Goal: Complete application form: Complete application form

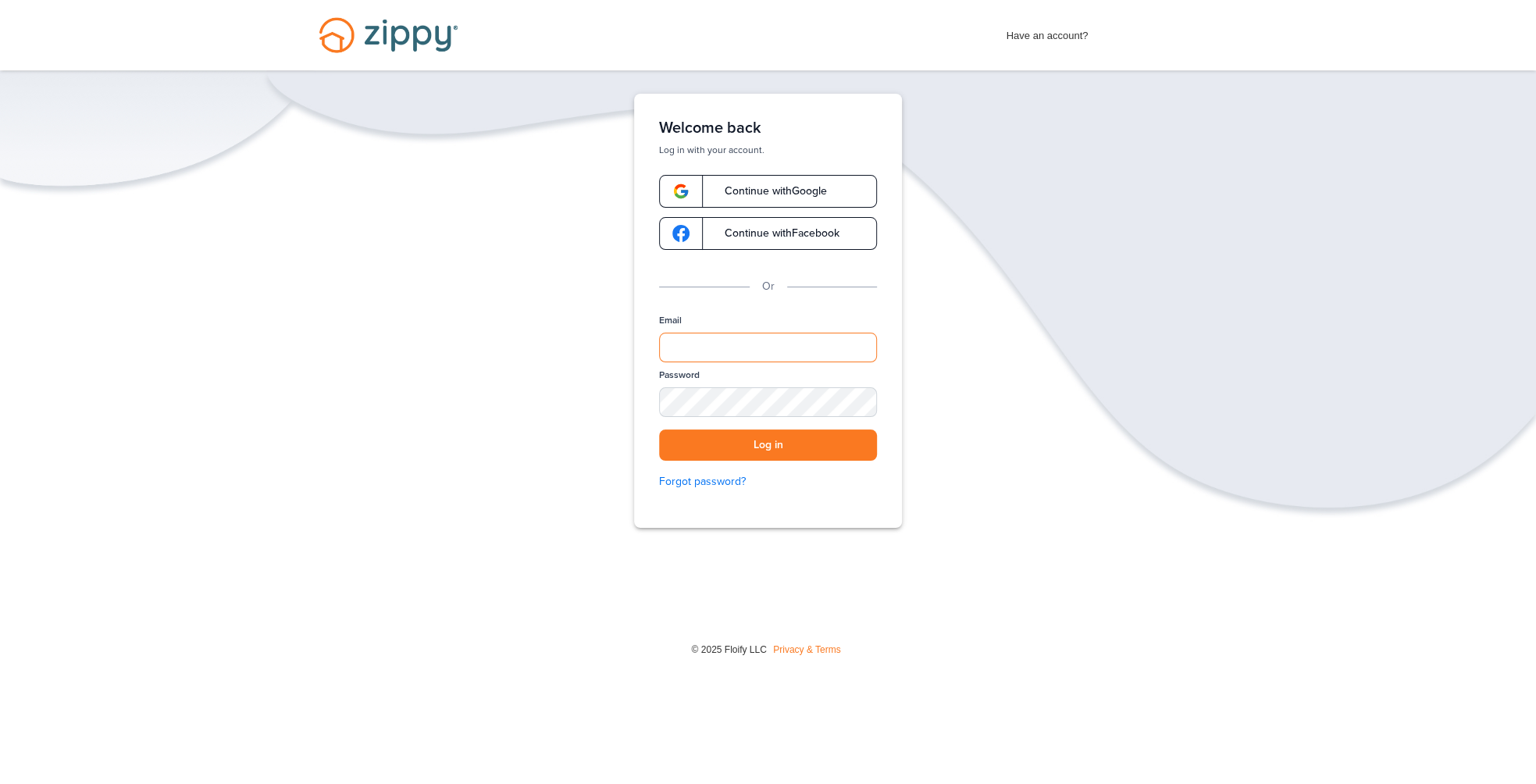
type input "**********"
click at [817, 347] on input "**********" at bounding box center [767, 347] width 218 height 29
click at [1006, 328] on div "**********" at bounding box center [768, 358] width 1536 height 531
click at [817, 438] on button "Log in" at bounding box center [767, 446] width 218 height 32
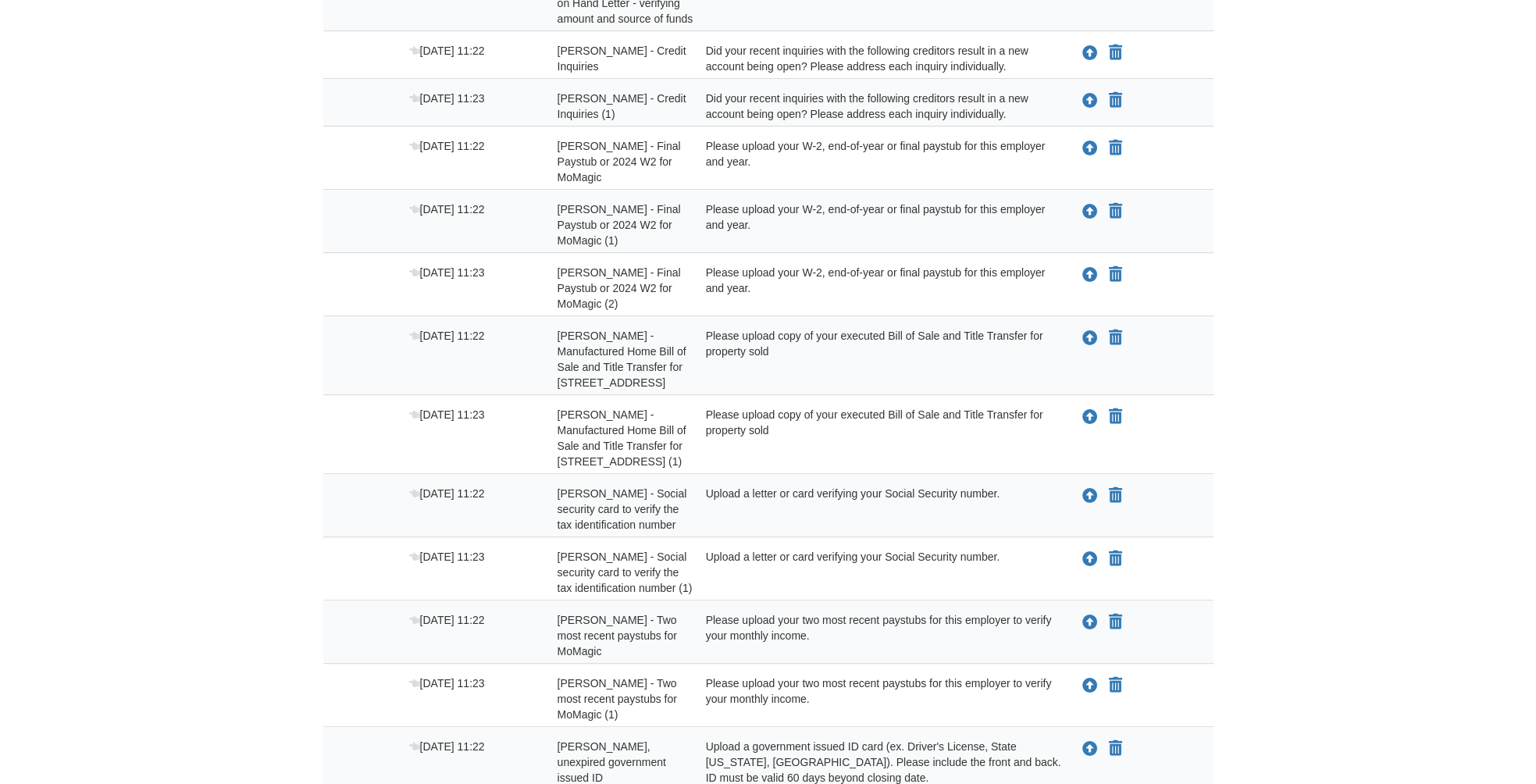
scroll to position [402, 0]
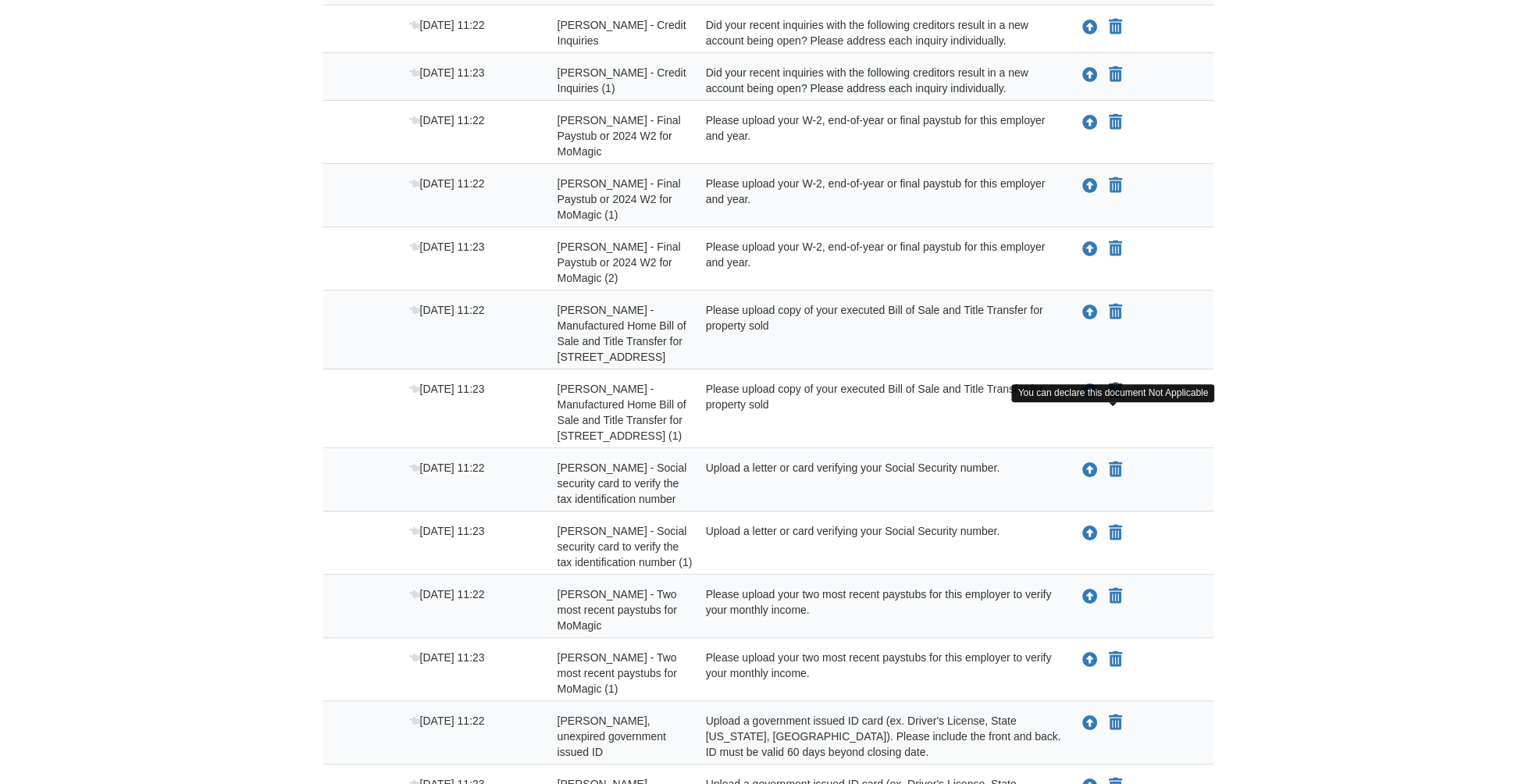
click at [1117, 399] on icon "Declare Angel Justiniano - Manufactured Home Bill of Sale and Title Transfer fo…" at bounding box center [1115, 391] width 13 height 16
type input "**********"
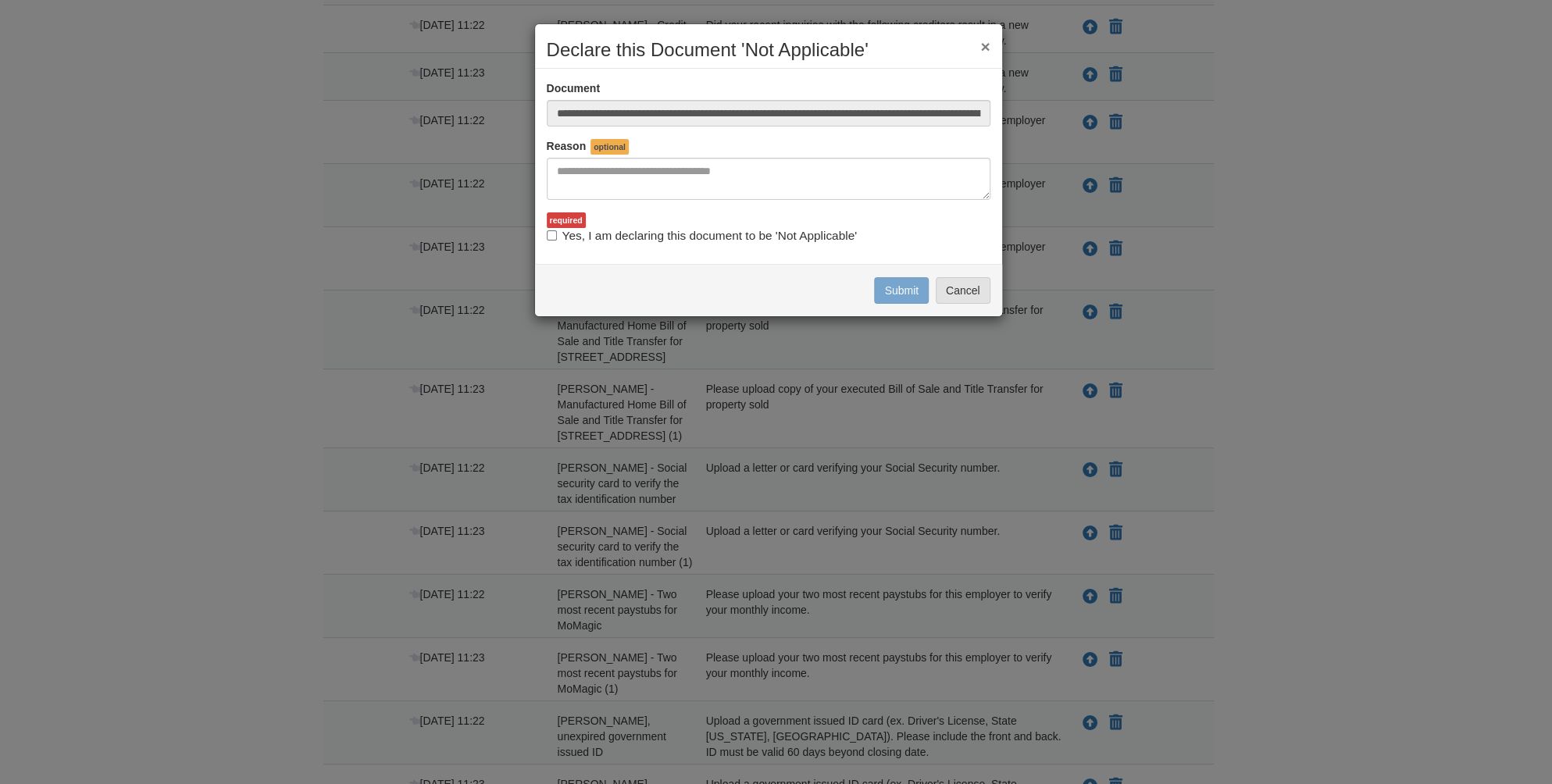
click at [984, 47] on button "×" at bounding box center [985, 46] width 9 height 16
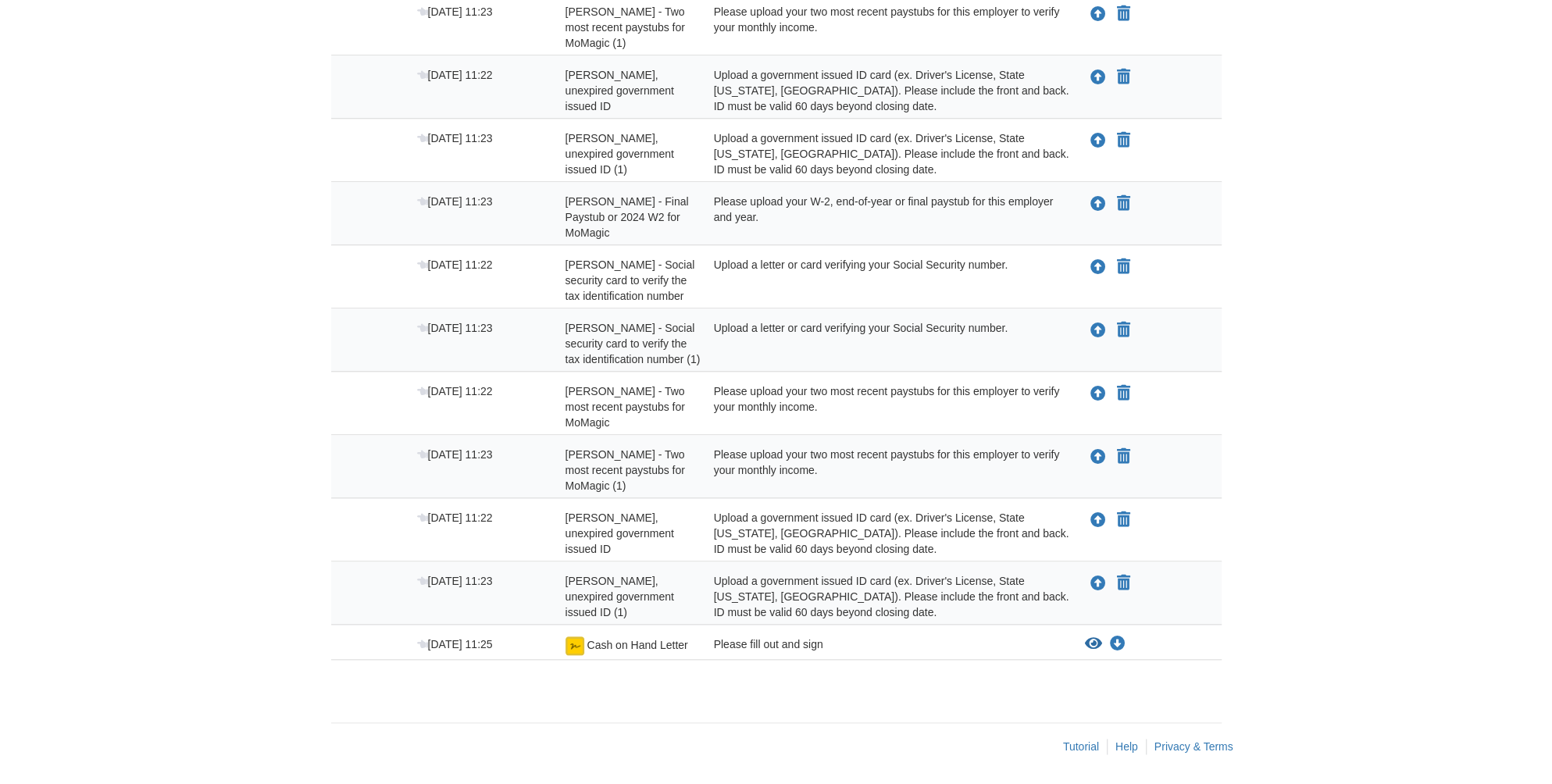
scroll to position [1049, 0]
click at [1091, 400] on icon "Upload Angel Justiniaro Castillo - Two most recent paystubs for MoMagic" at bounding box center [1090, 392] width 16 height 16
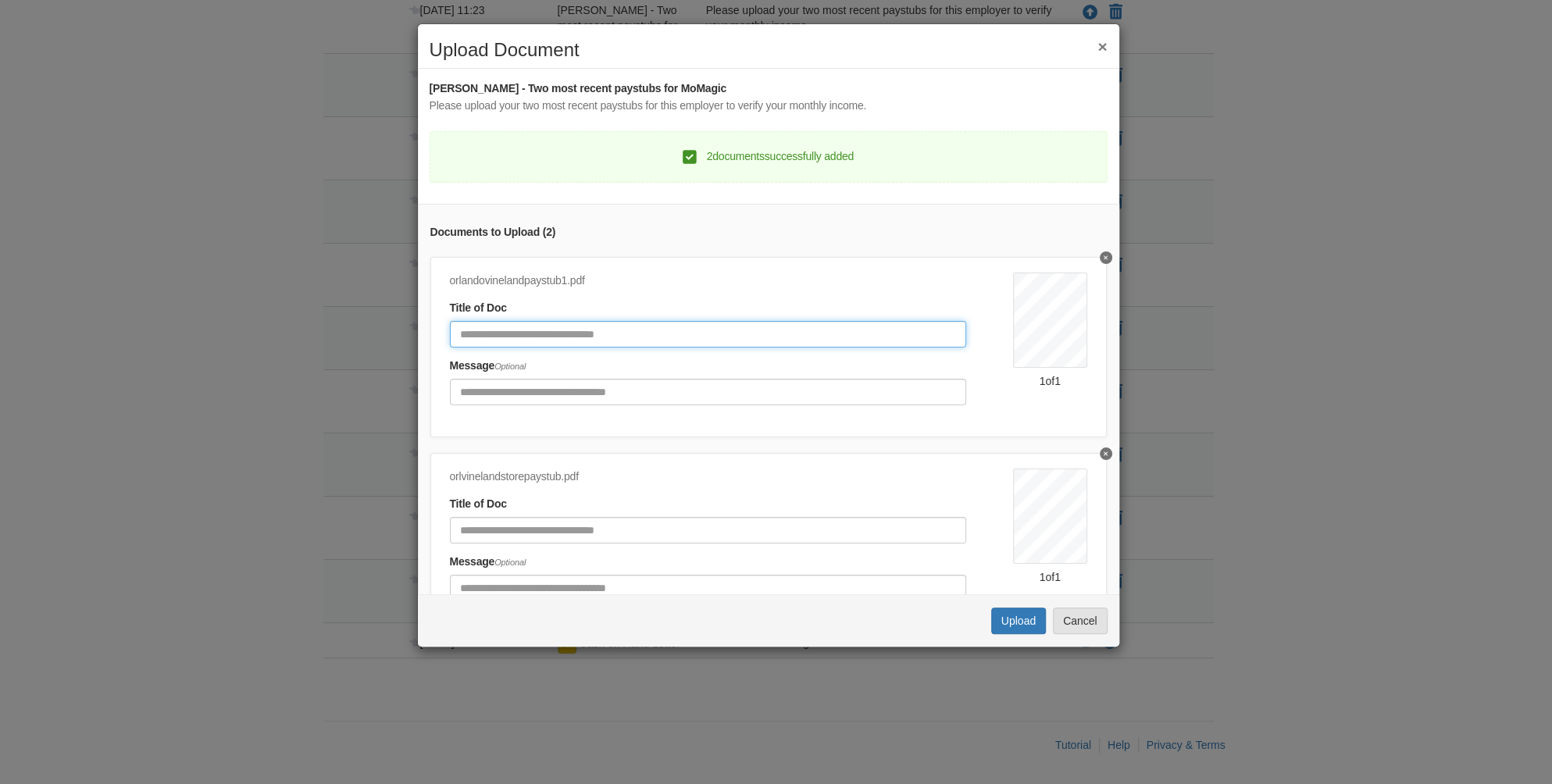
click at [617, 338] on input "Document Title" at bounding box center [708, 334] width 517 height 26
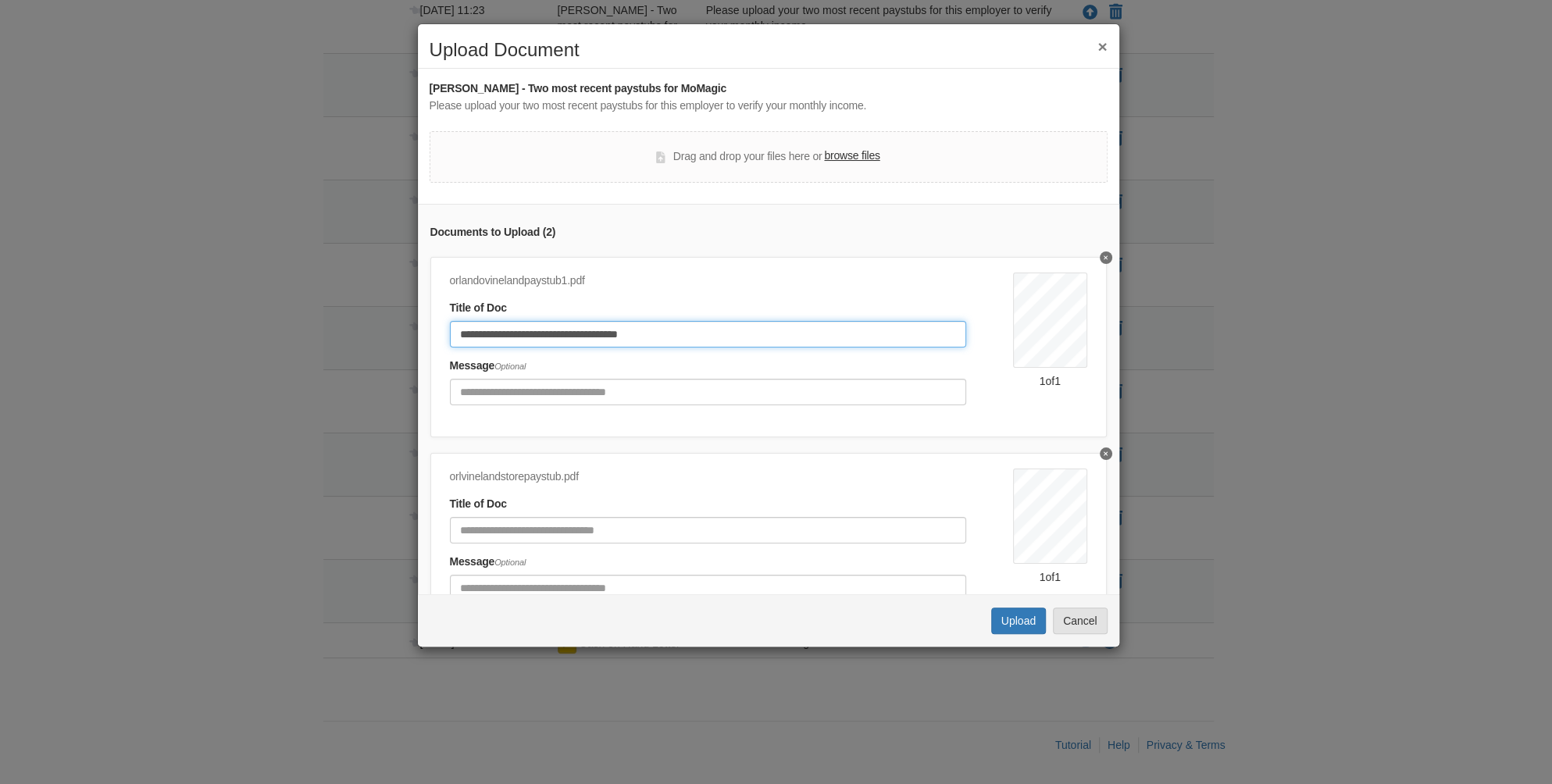
click at [542, 333] on input "**********" at bounding box center [708, 334] width 517 height 26
type input "**********"
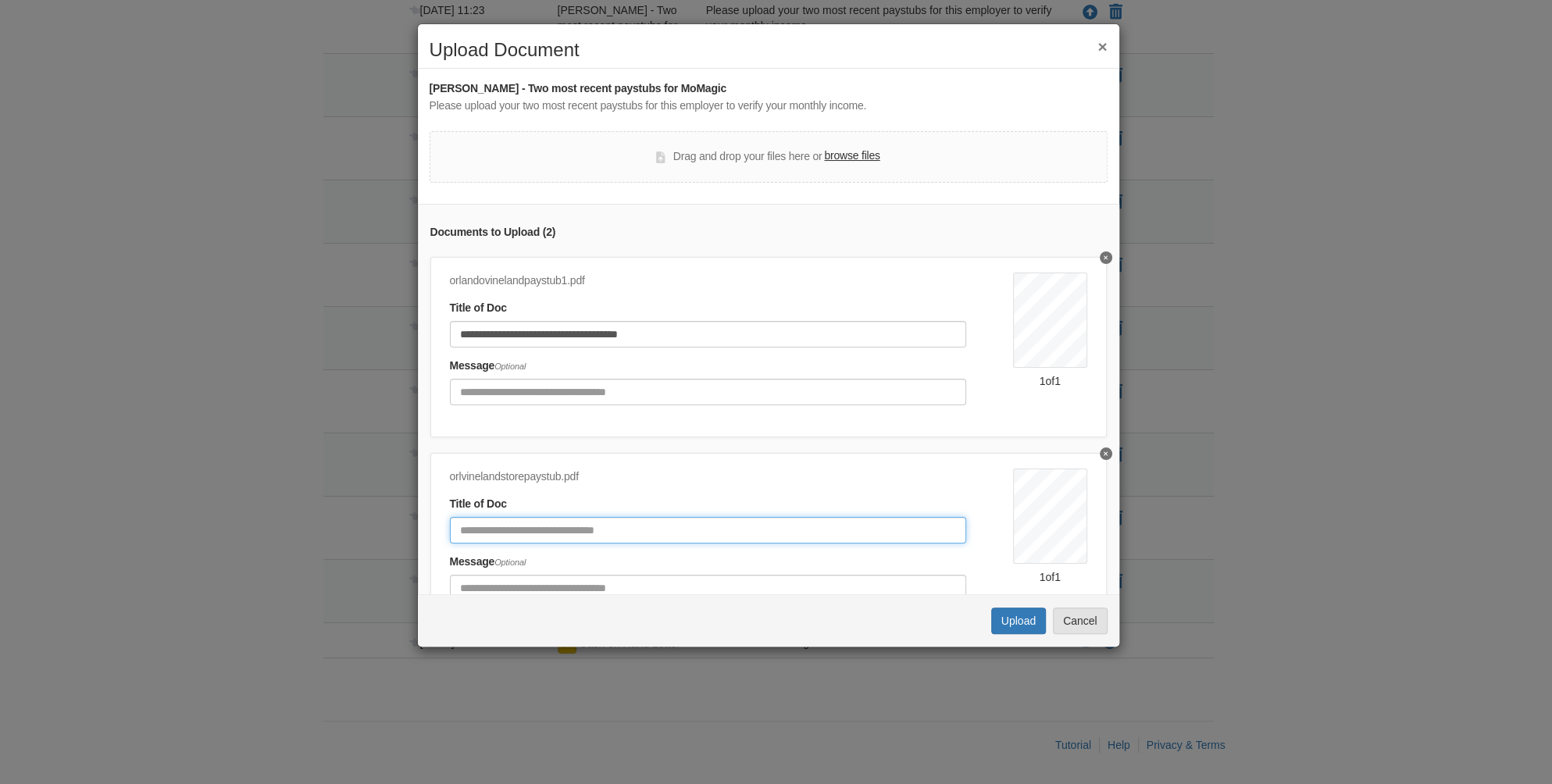
click at [548, 523] on input "Document Title" at bounding box center [708, 530] width 517 height 26
paste input "**********"
type input "**********"
click at [1014, 625] on button "Upload" at bounding box center [1018, 621] width 55 height 26
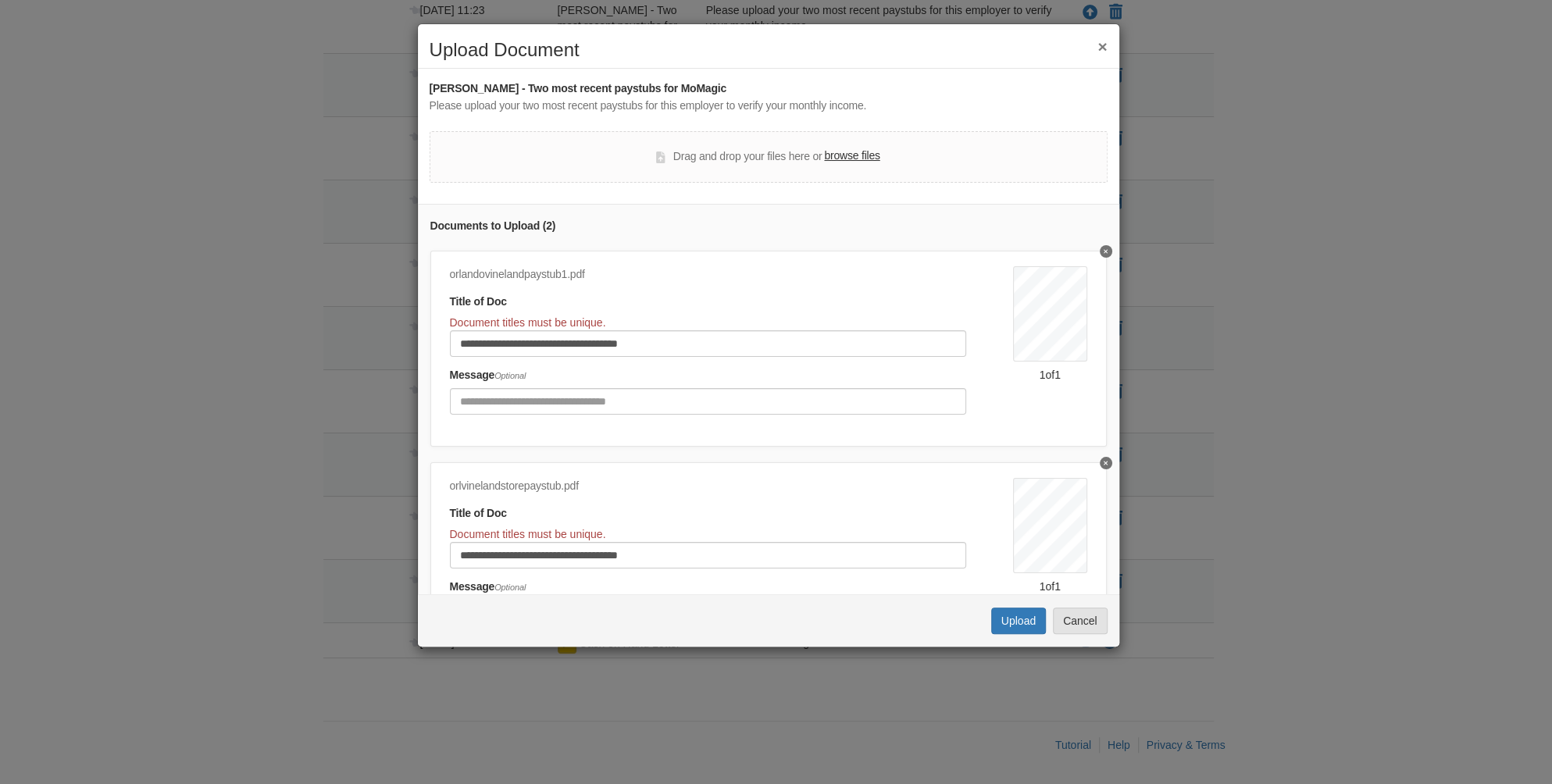
scroll to position [0, 0]
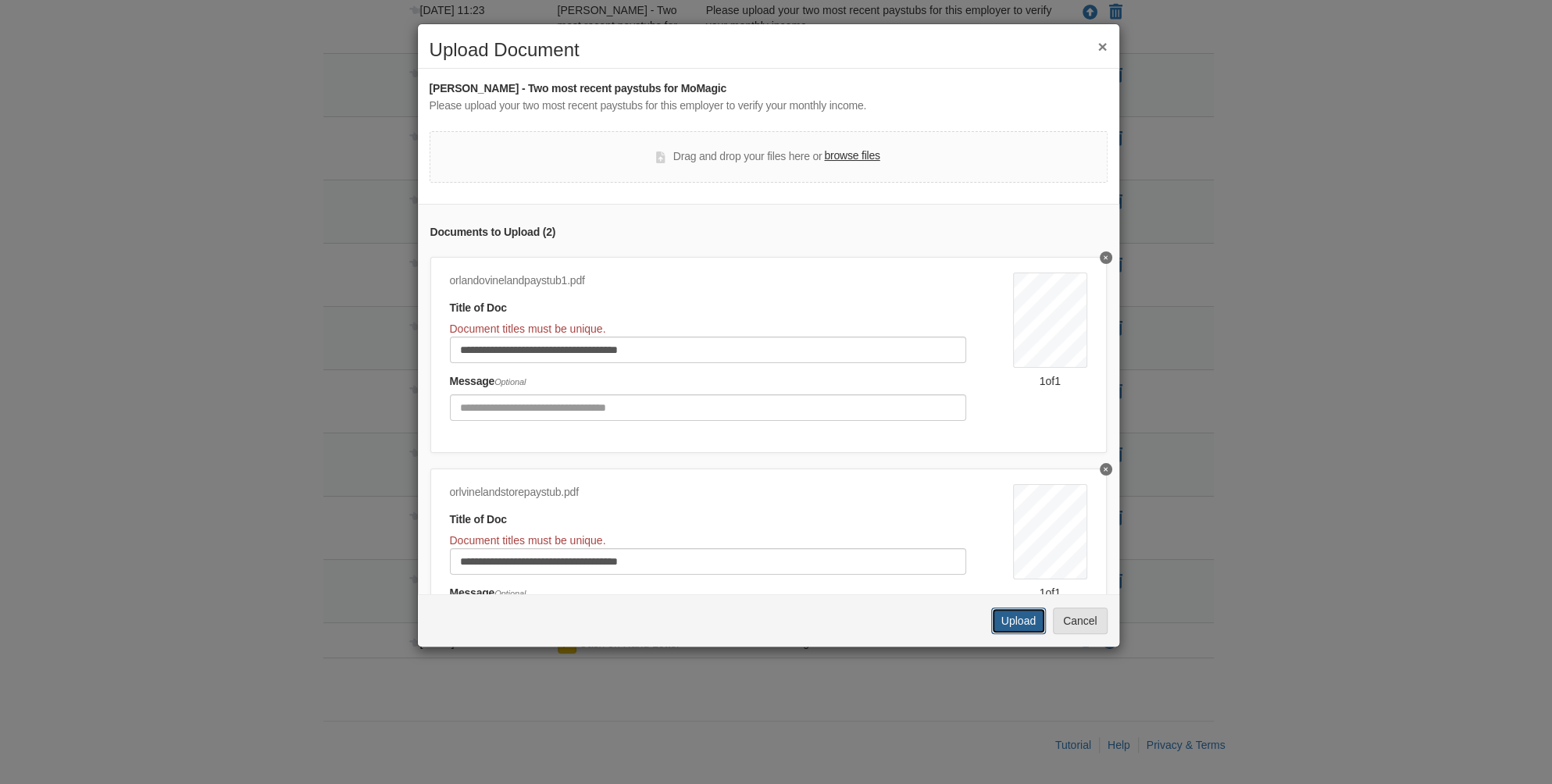
click at [1023, 624] on button "Upload" at bounding box center [1018, 621] width 55 height 26
click at [1024, 623] on button "Upload" at bounding box center [1018, 621] width 55 height 26
click at [1099, 46] on button "×" at bounding box center [1102, 46] width 9 height 16
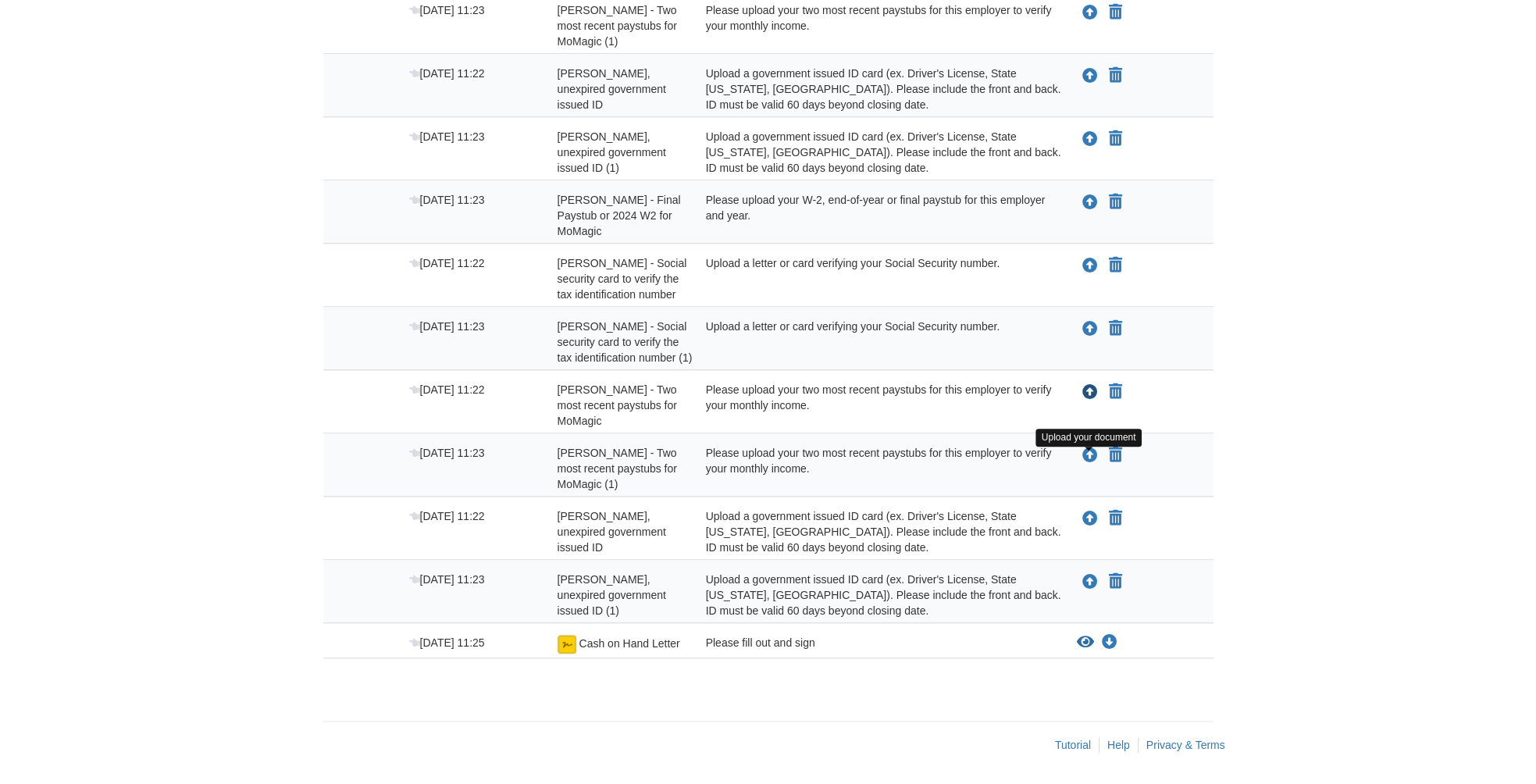
click at [1090, 400] on icon "Upload Angel Justiniaro Castillo - Two most recent paystubs for MoMagic" at bounding box center [1089, 392] width 16 height 16
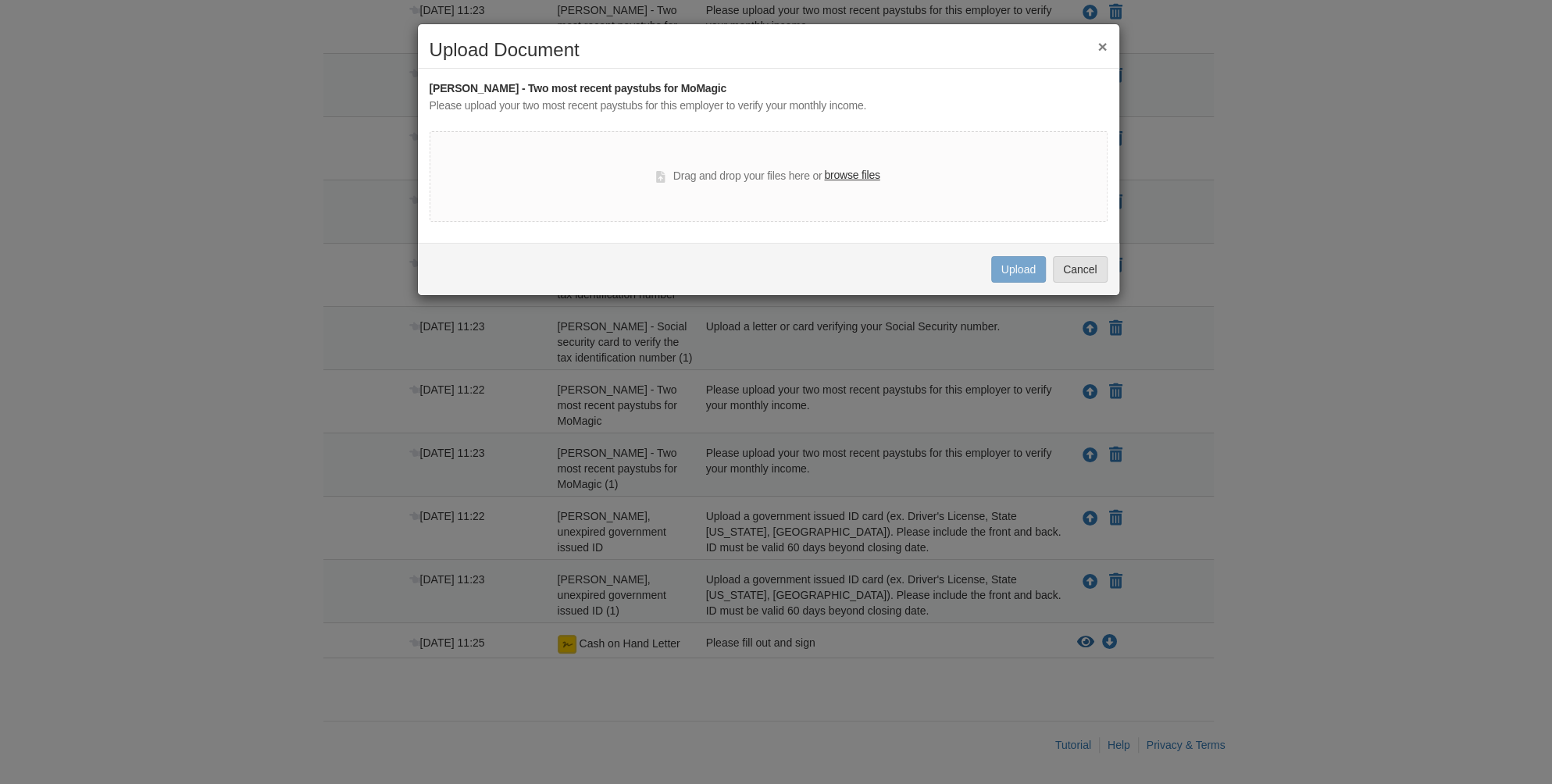
click at [855, 171] on label "browse files" at bounding box center [851, 175] width 56 height 17
click at [0, 0] on input "browse files" at bounding box center [0, 0] width 0 height 0
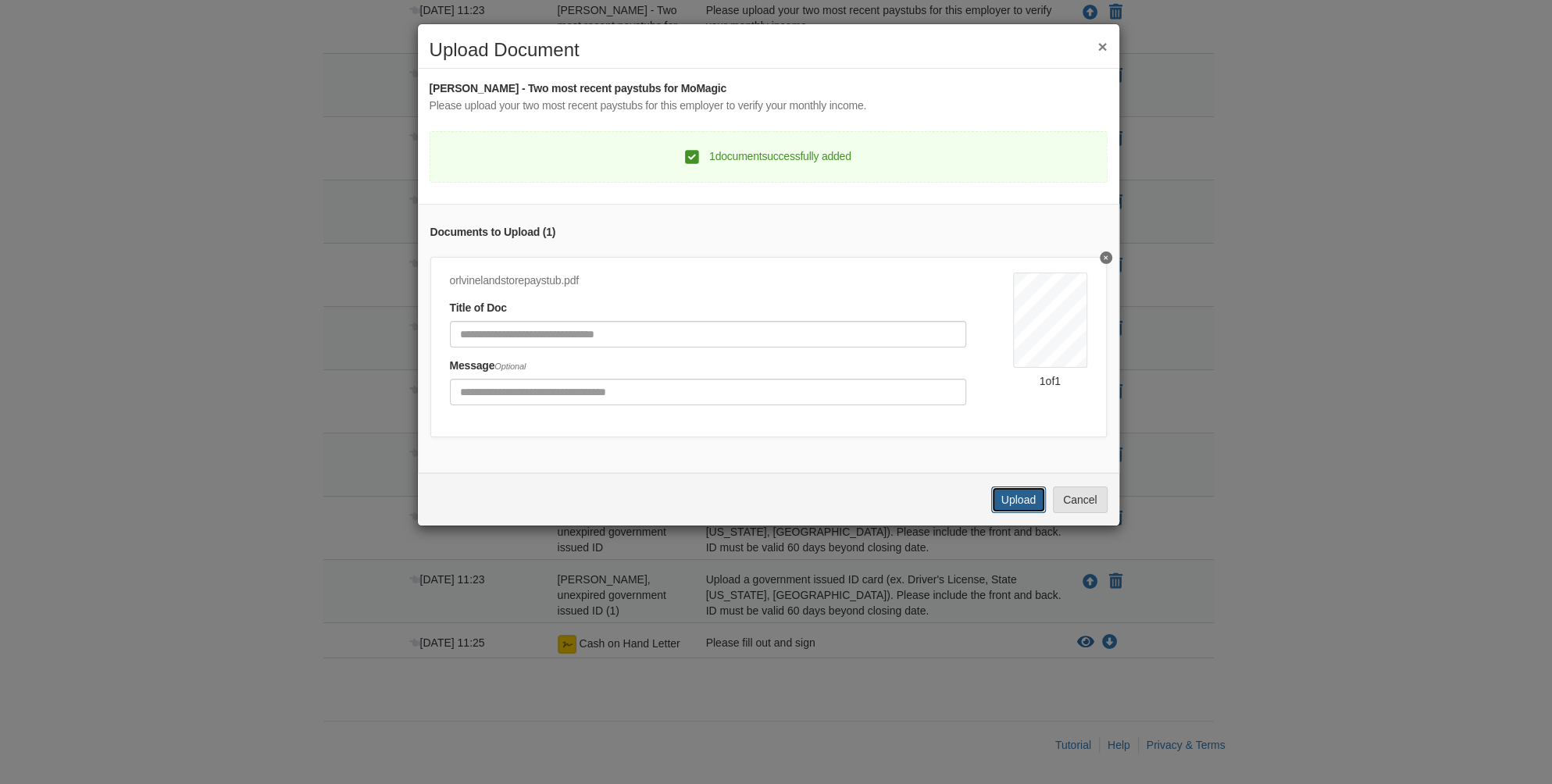
click at [1020, 513] on button "Upload" at bounding box center [1018, 499] width 55 height 26
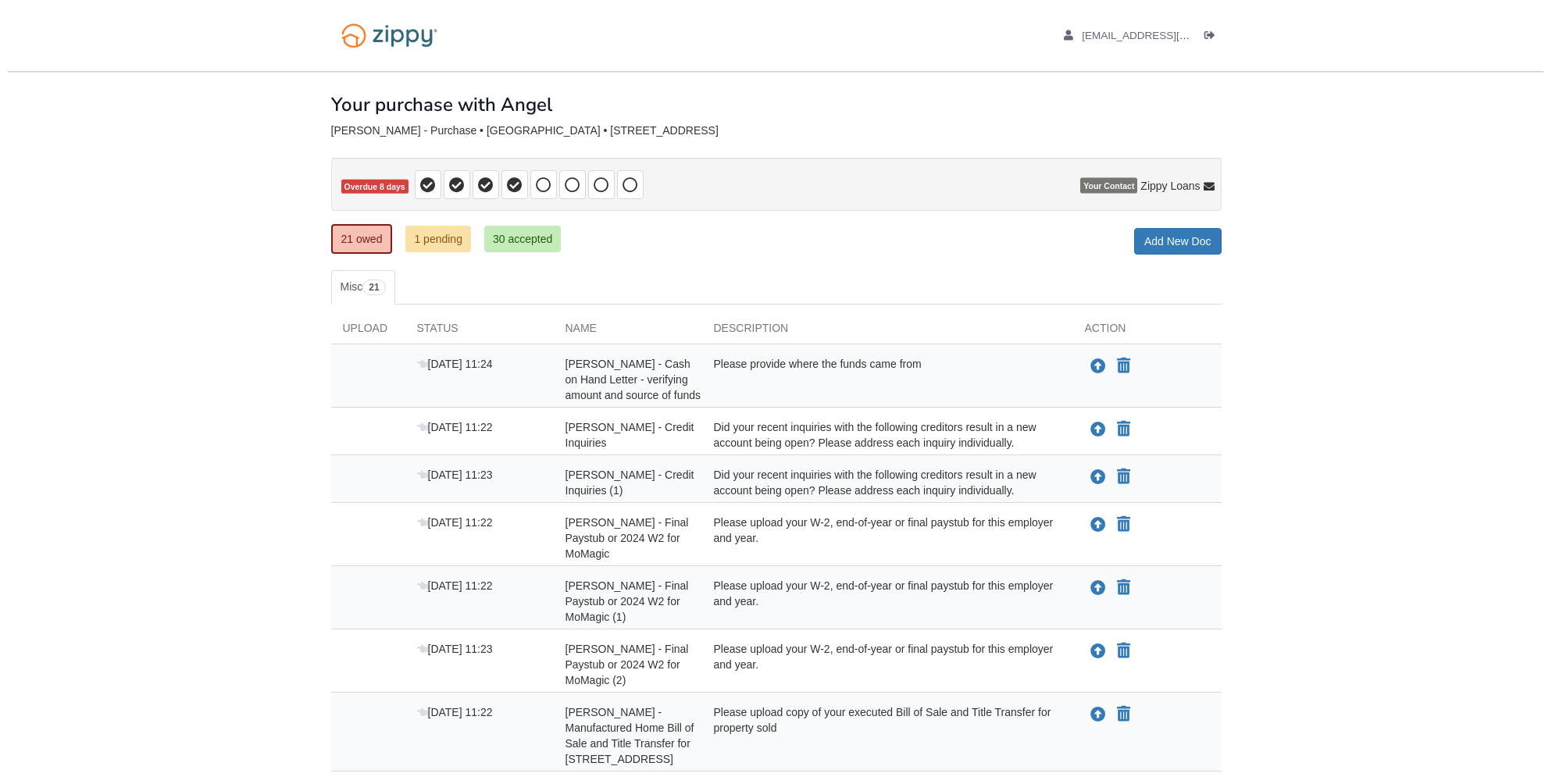
scroll to position [1049, 0]
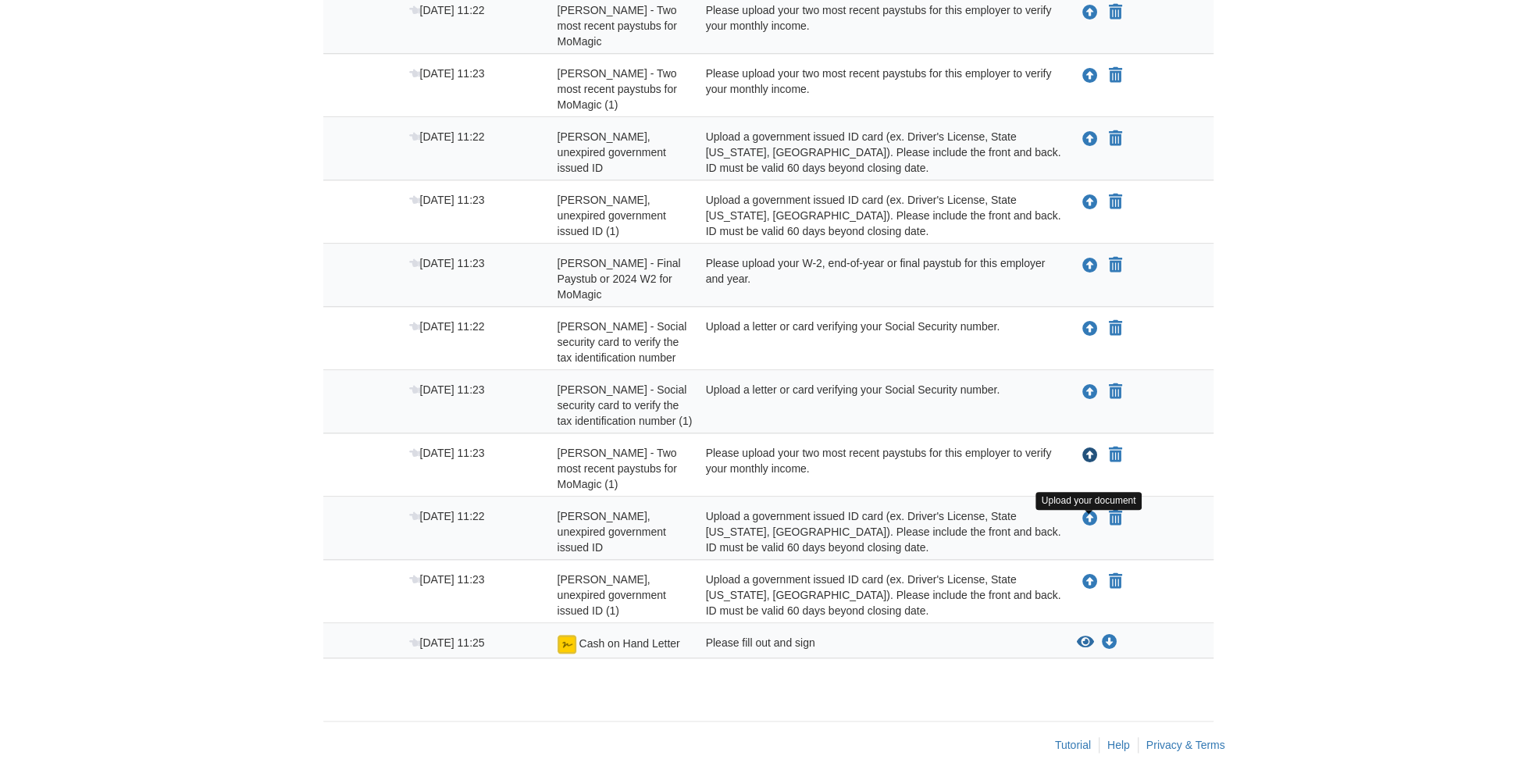
click at [1088, 462] on icon "Upload Angel Justiniaro Castillo - Two most recent paystubs for MoMagic (1)" at bounding box center [1089, 456] width 16 height 16
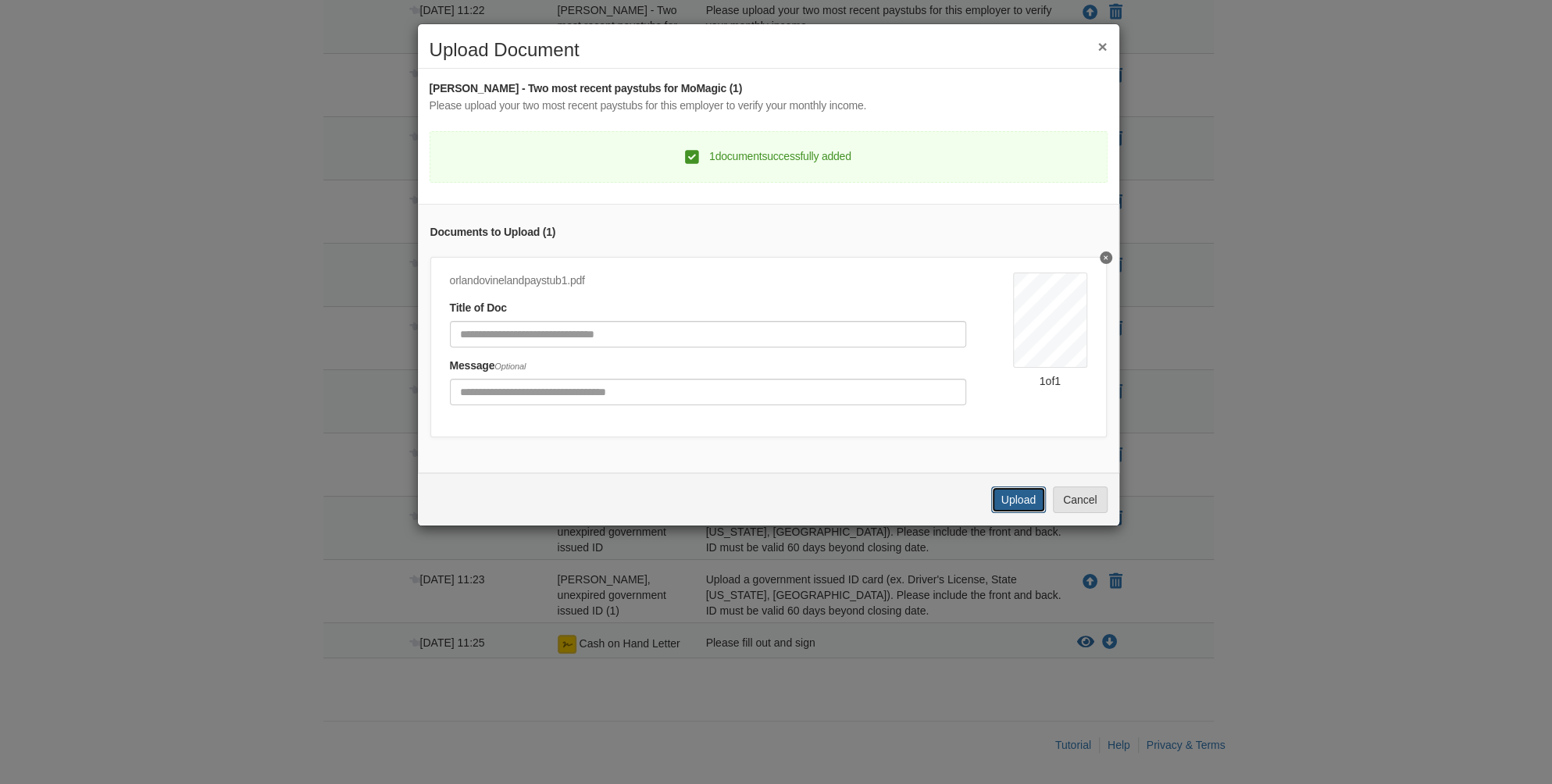
click at [1024, 513] on button "Upload" at bounding box center [1018, 499] width 55 height 26
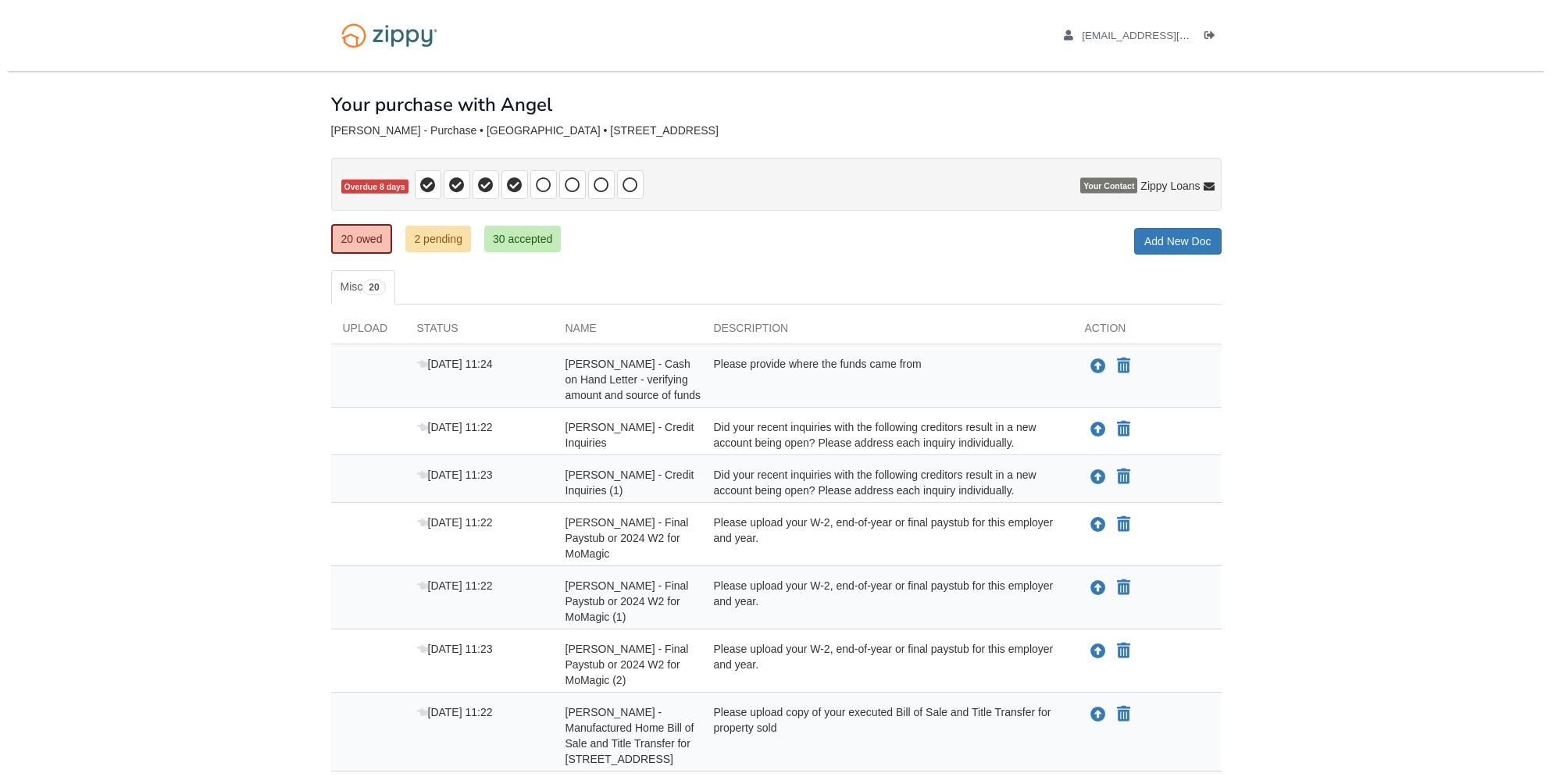
scroll to position [992, 0]
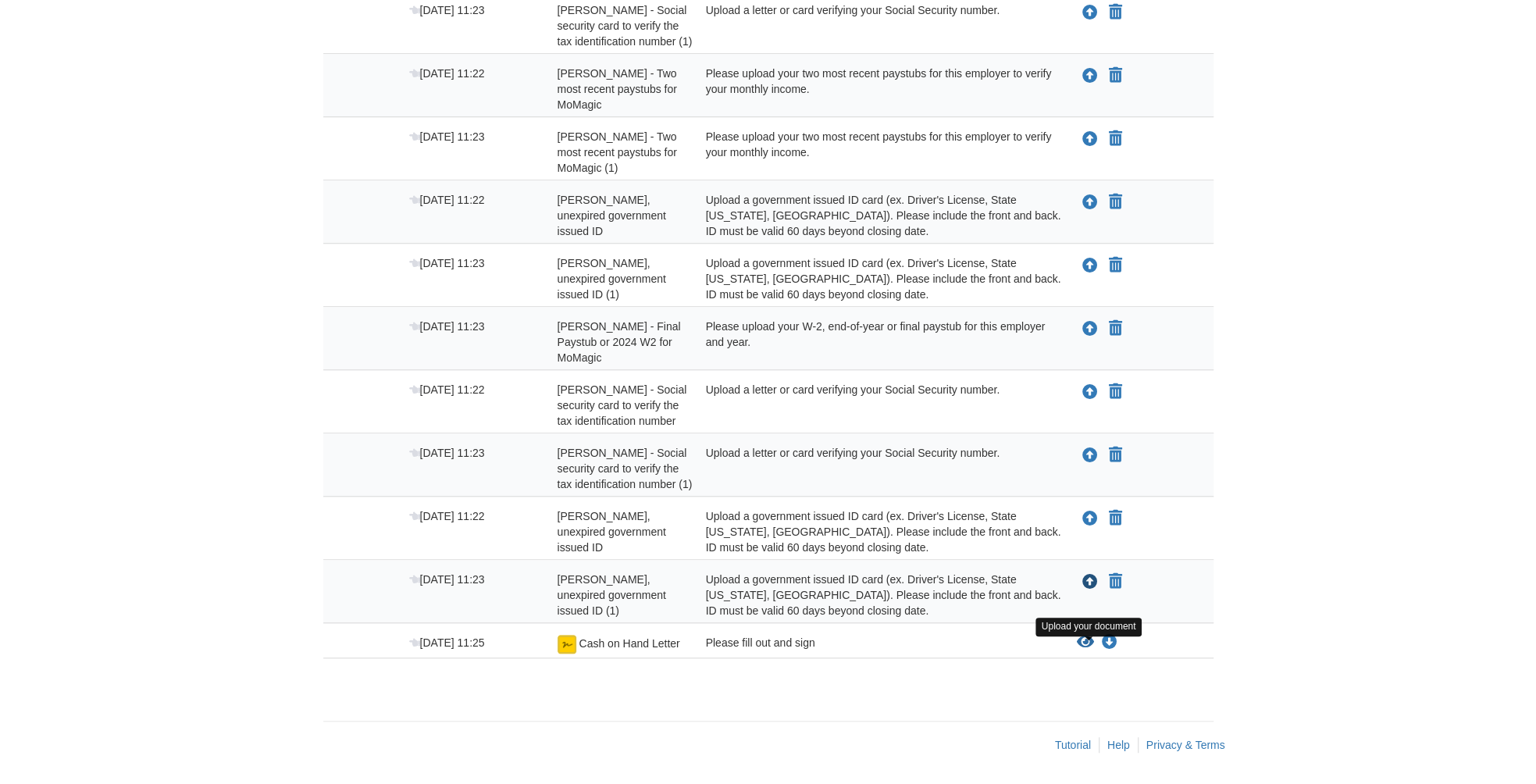
click at [1086, 579] on icon "Upload Angel Justiniaro Castillo - Valid, unexpired government issued ID (1)" at bounding box center [1089, 582] width 16 height 16
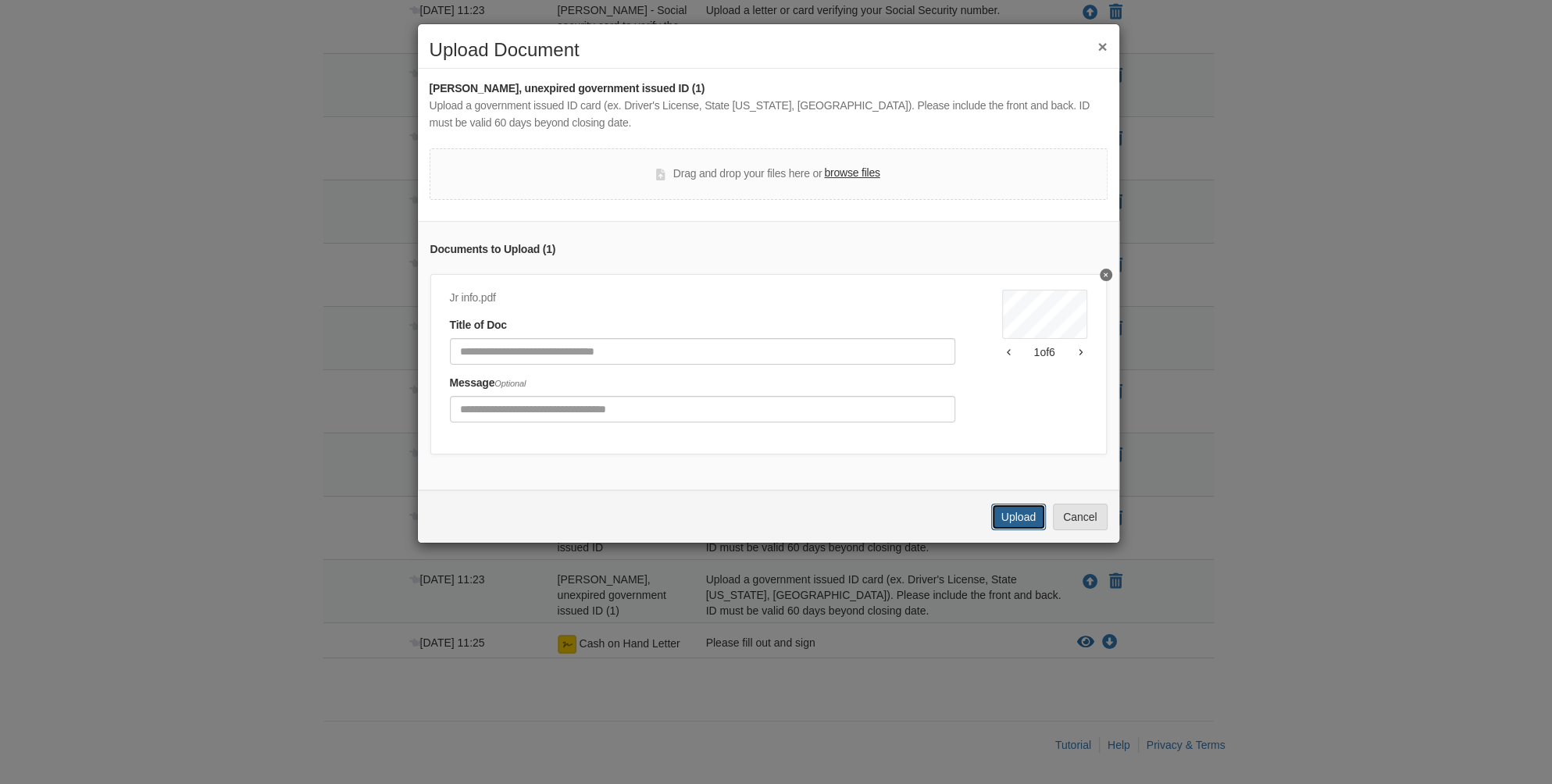
click at [1025, 531] on button "Upload" at bounding box center [1018, 516] width 55 height 26
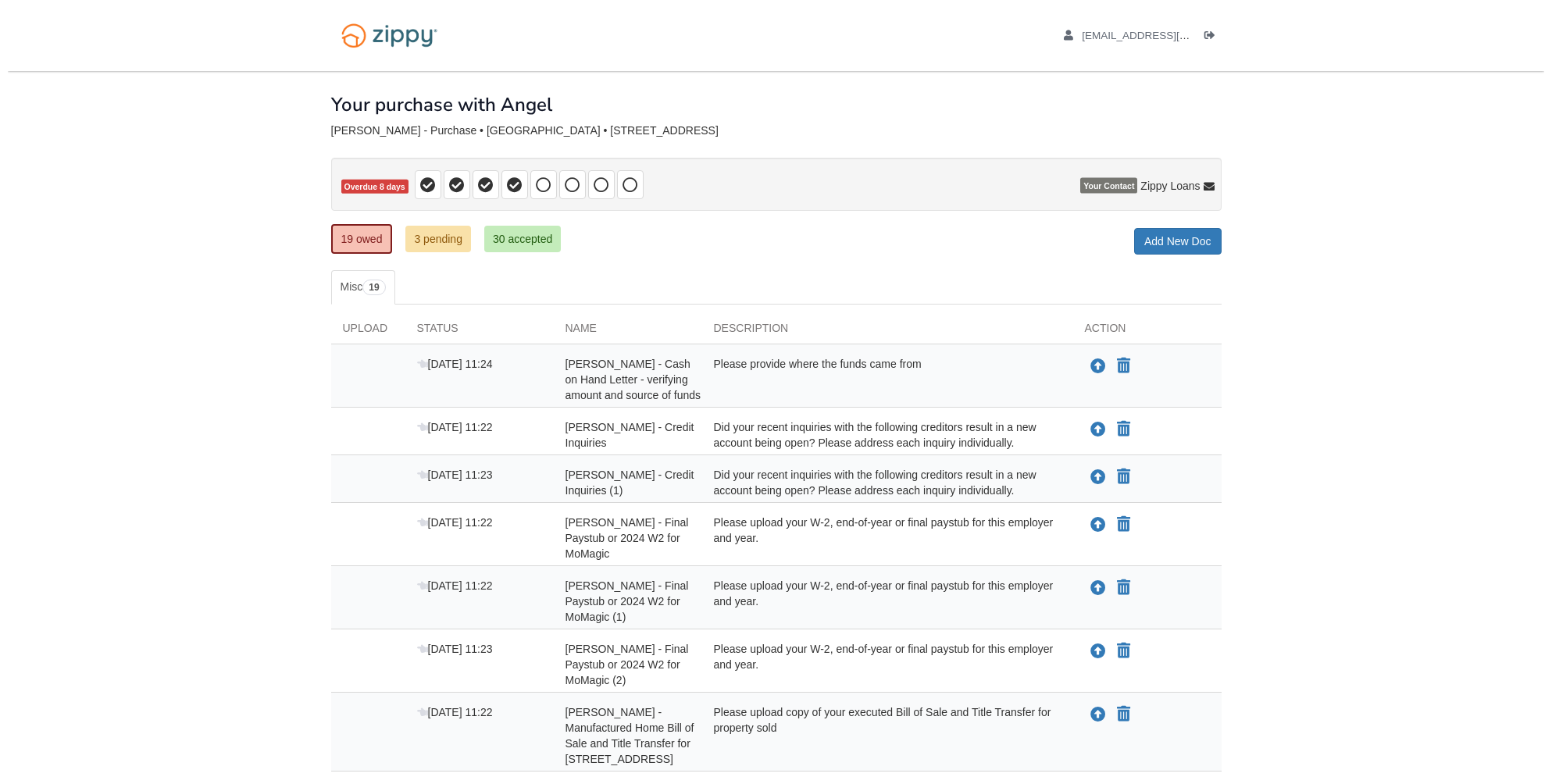
scroll to position [929, 0]
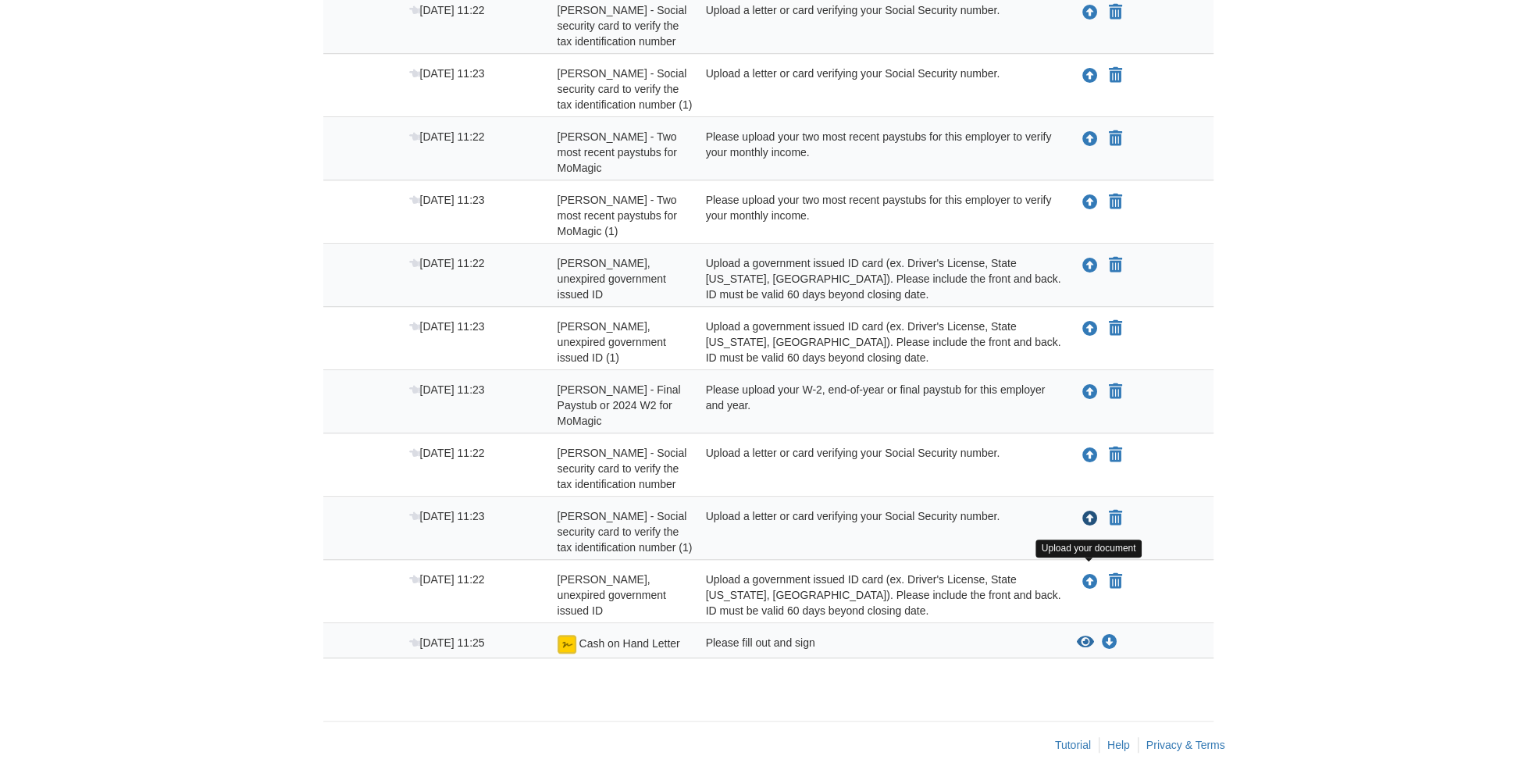
click at [1091, 512] on icon "Upload Angel Justiniaro Castillo - Social security card to verify the tax ident…" at bounding box center [1089, 519] width 16 height 16
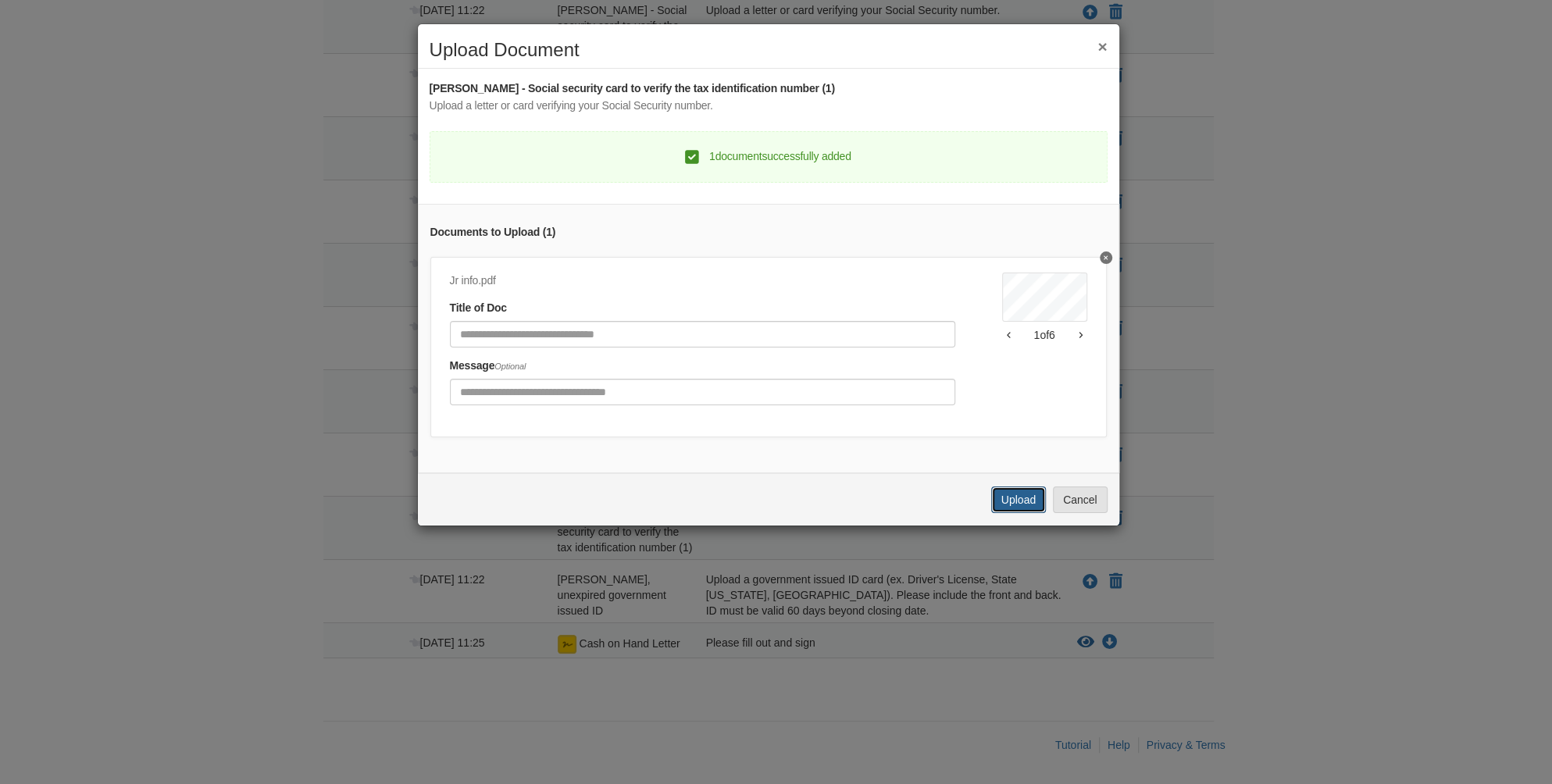
click at [1032, 508] on button "Upload" at bounding box center [1018, 499] width 55 height 26
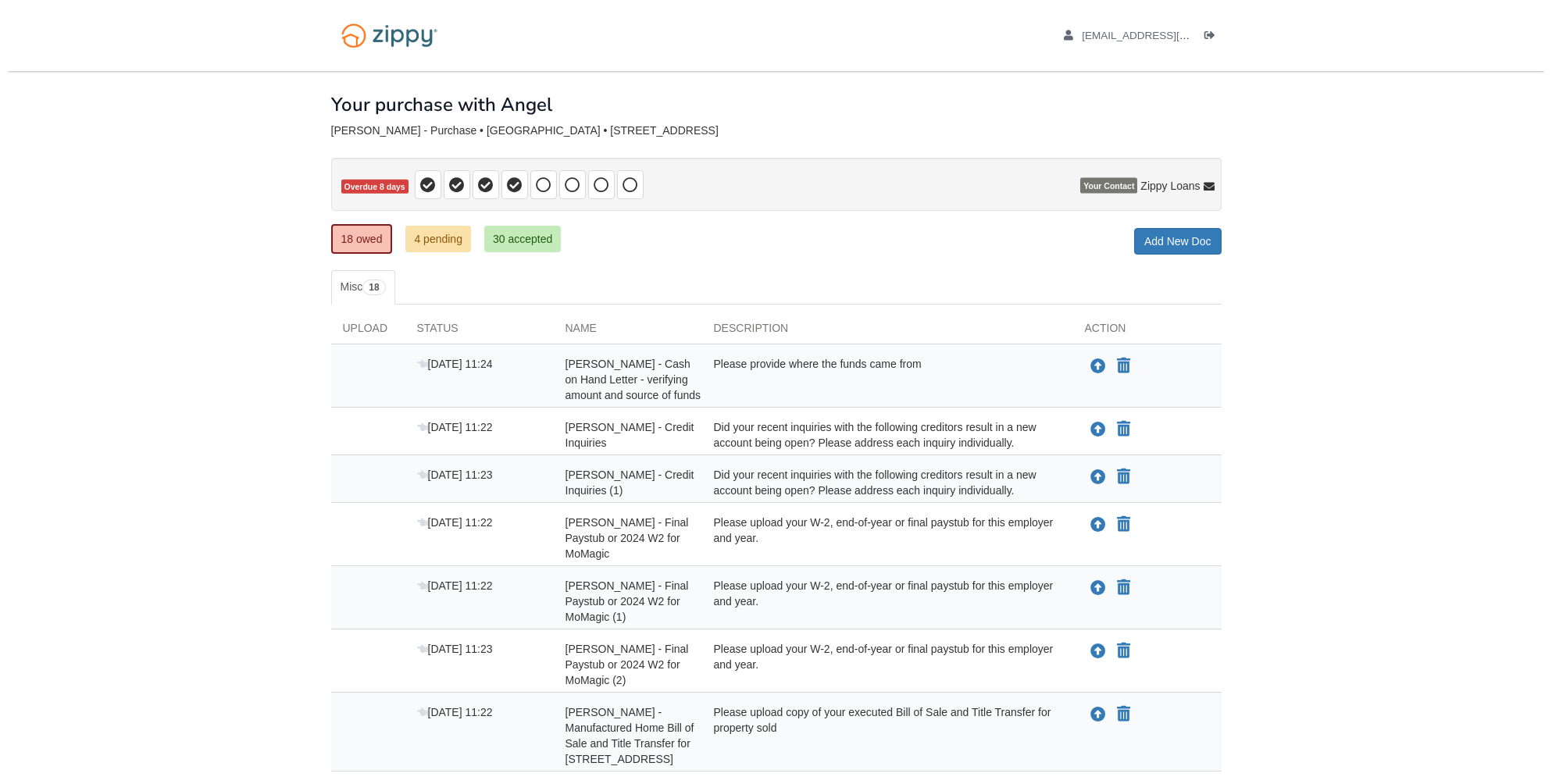
scroll to position [851, 0]
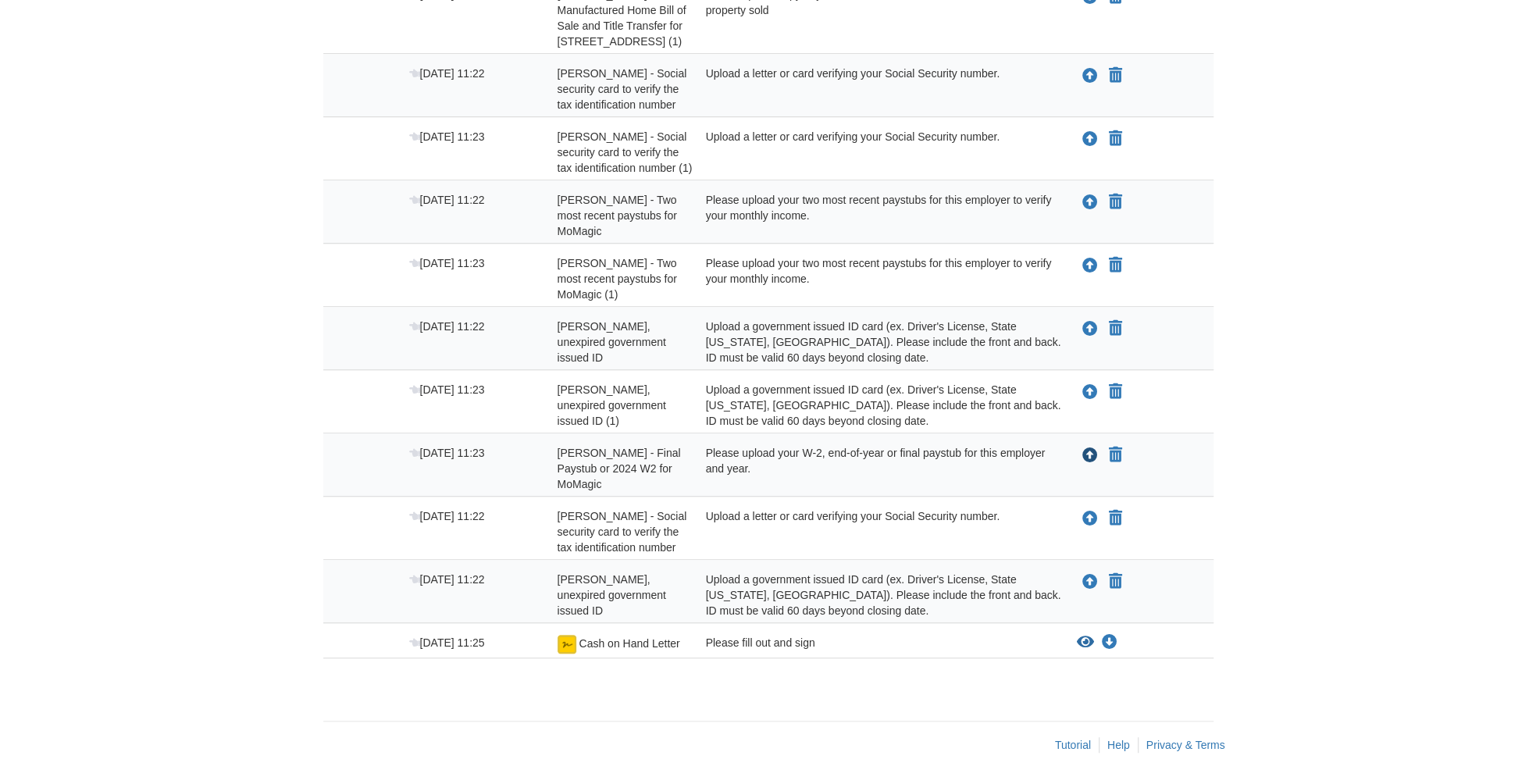
click at [1089, 449] on icon "Upload Angel Justiniaro Castillo - Final Paystub or 2024 W2 for MoMagic" at bounding box center [1089, 456] width 16 height 16
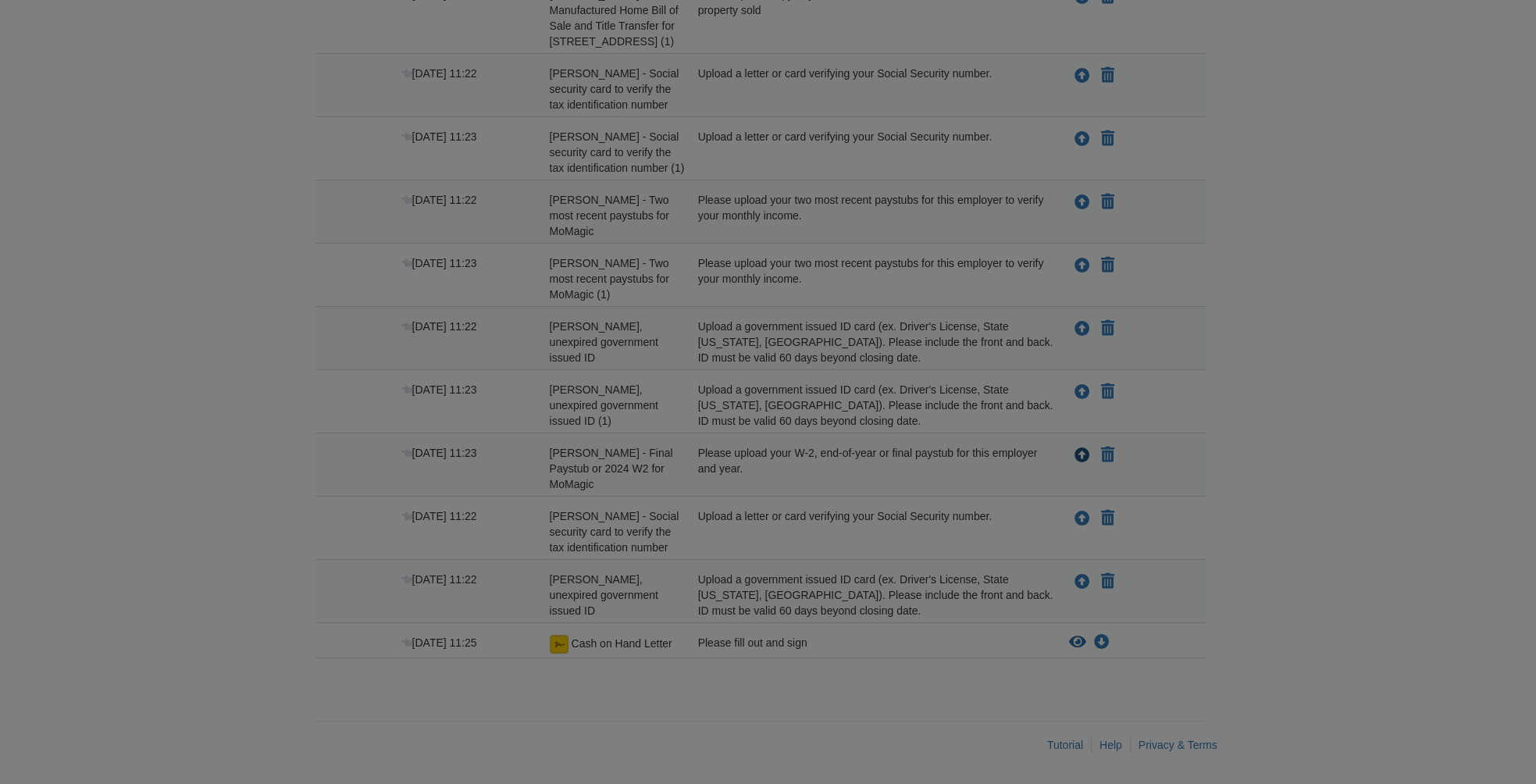
click at [1089, 440] on div at bounding box center [768, 392] width 1536 height 784
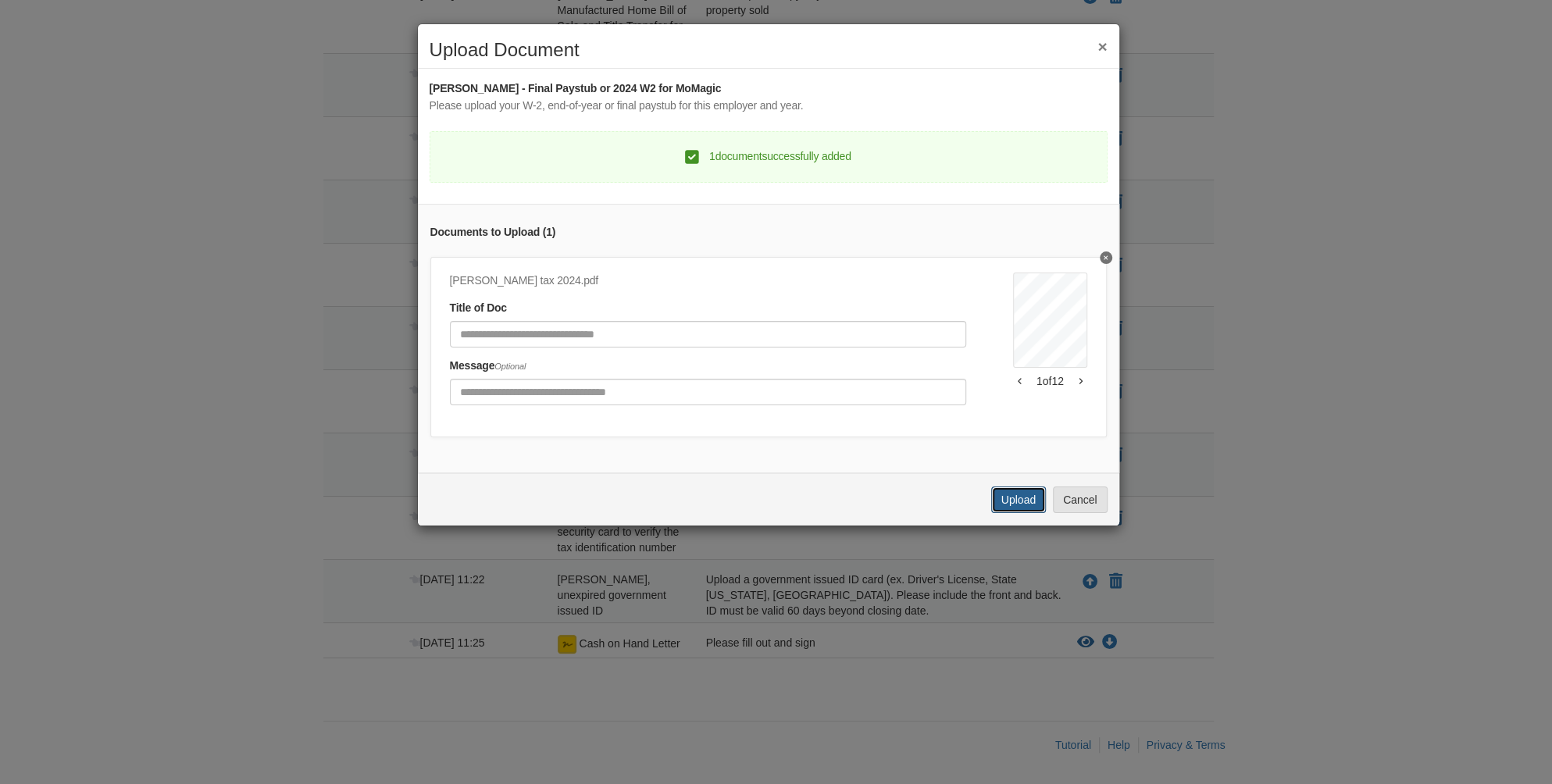
click at [1029, 510] on button "Upload" at bounding box center [1018, 499] width 55 height 26
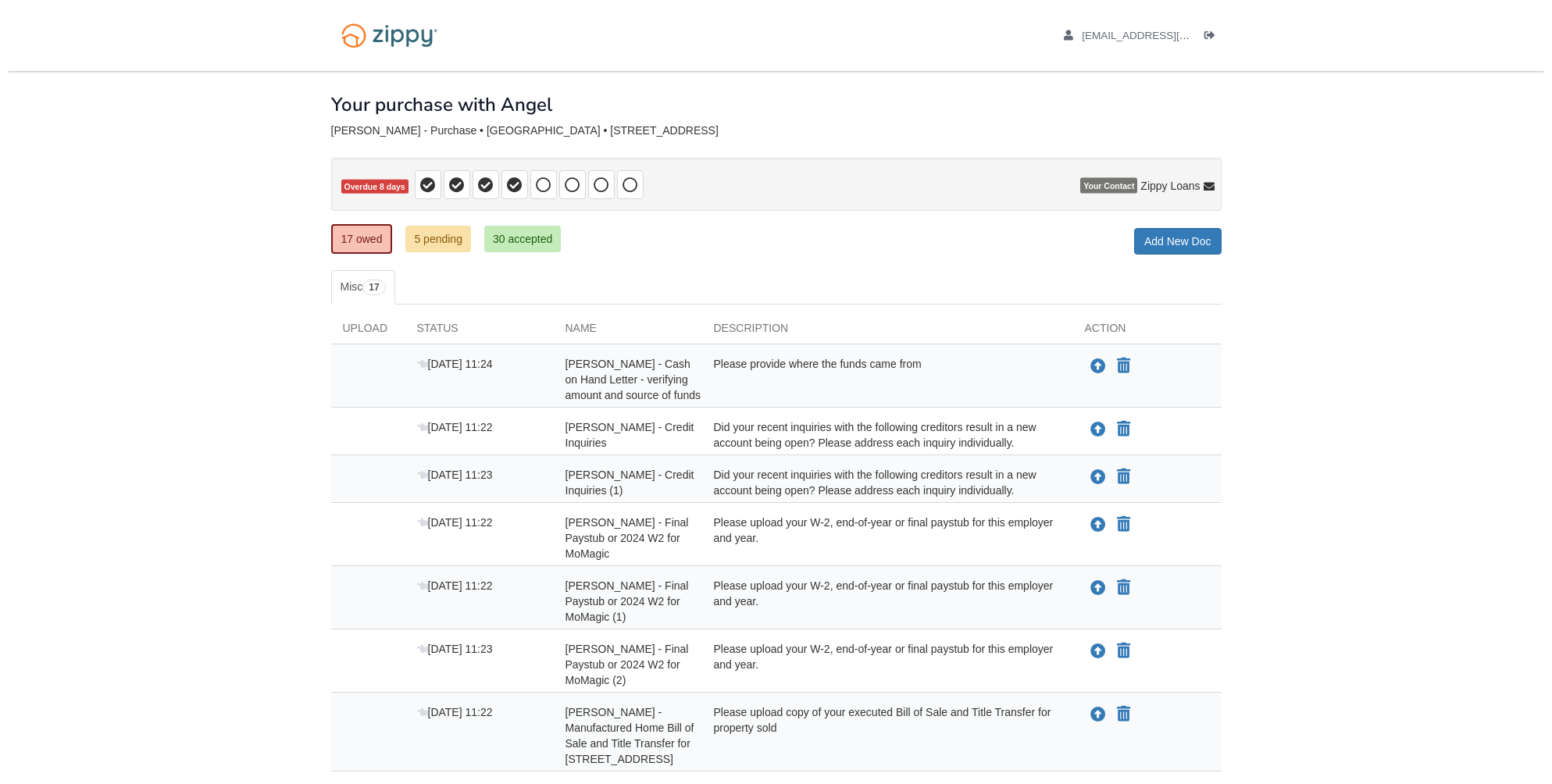
scroll to position [788, 0]
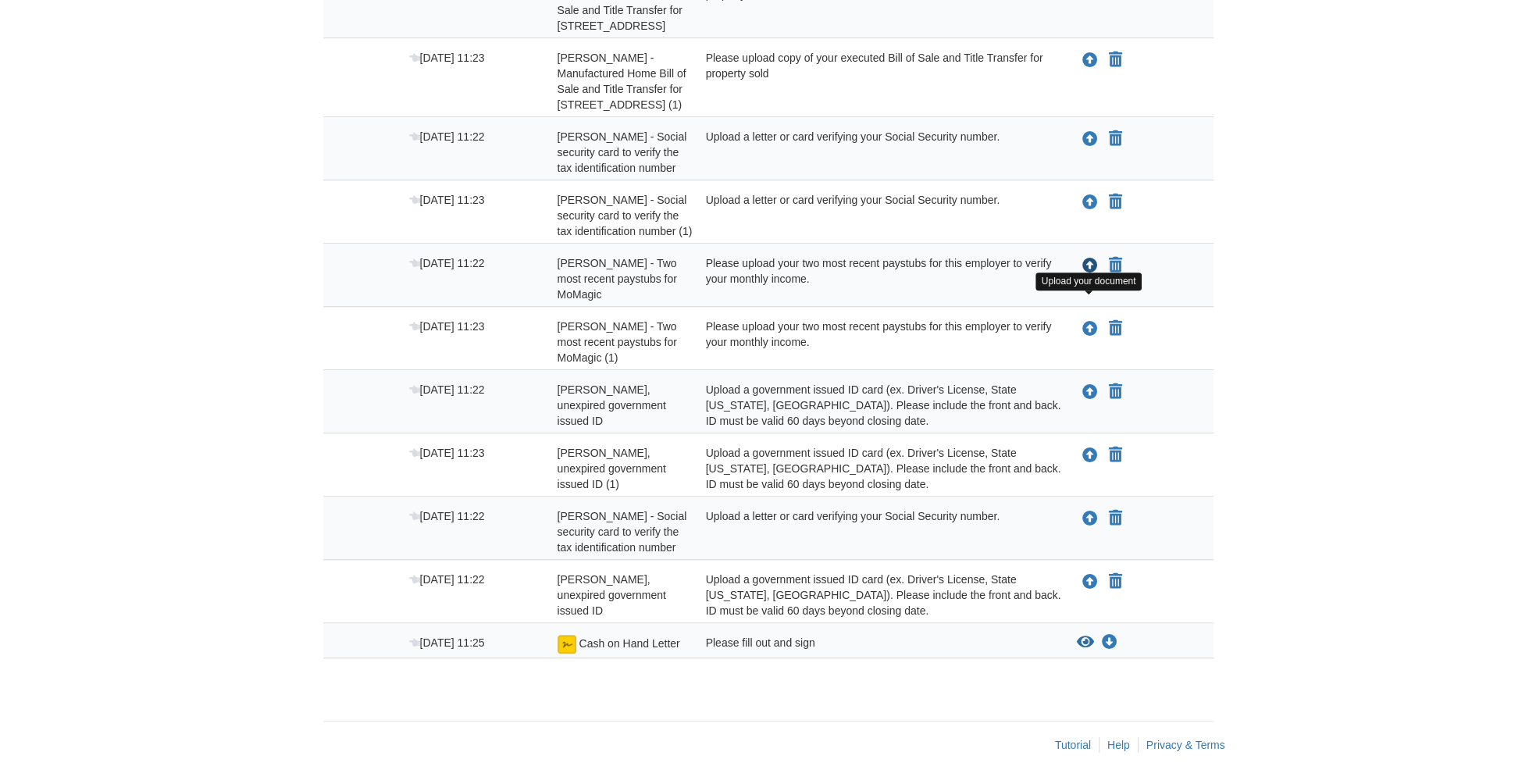
click at [1094, 258] on icon "Upload Angel Justiniano - Two most recent paystubs for MoMagic" at bounding box center [1089, 266] width 16 height 16
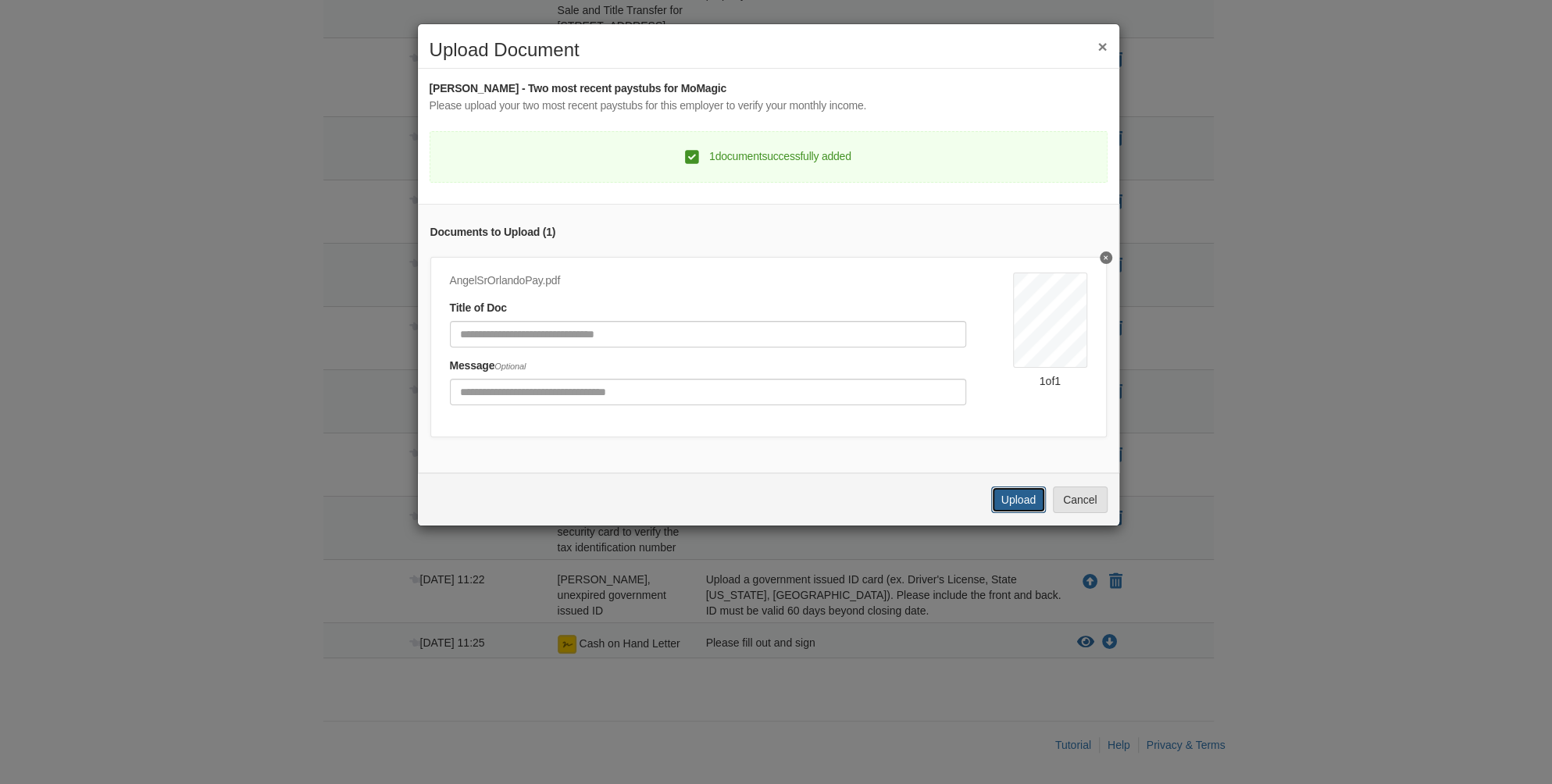
click at [1031, 513] on button "Upload" at bounding box center [1018, 499] width 55 height 26
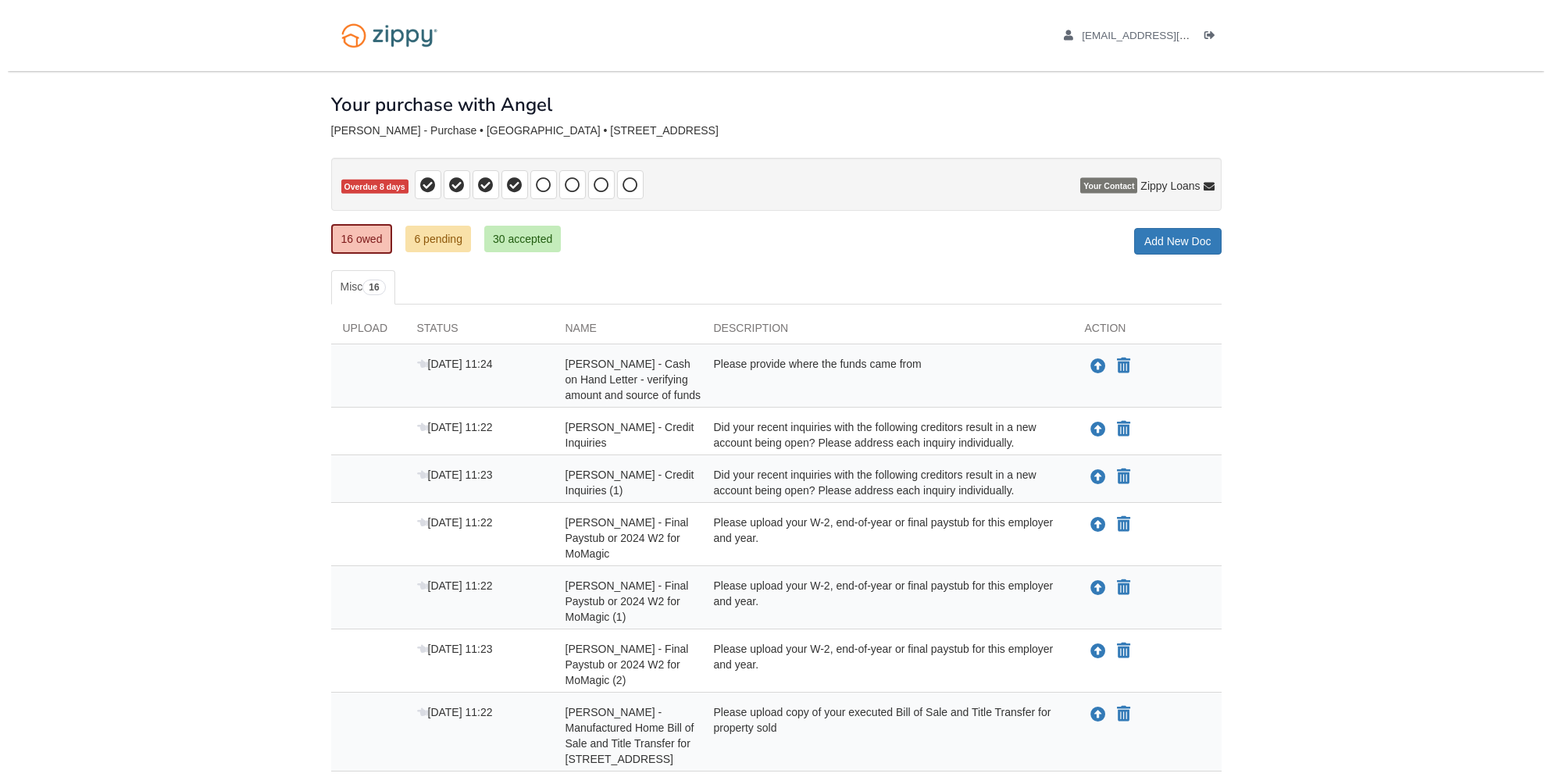
scroll to position [725, 0]
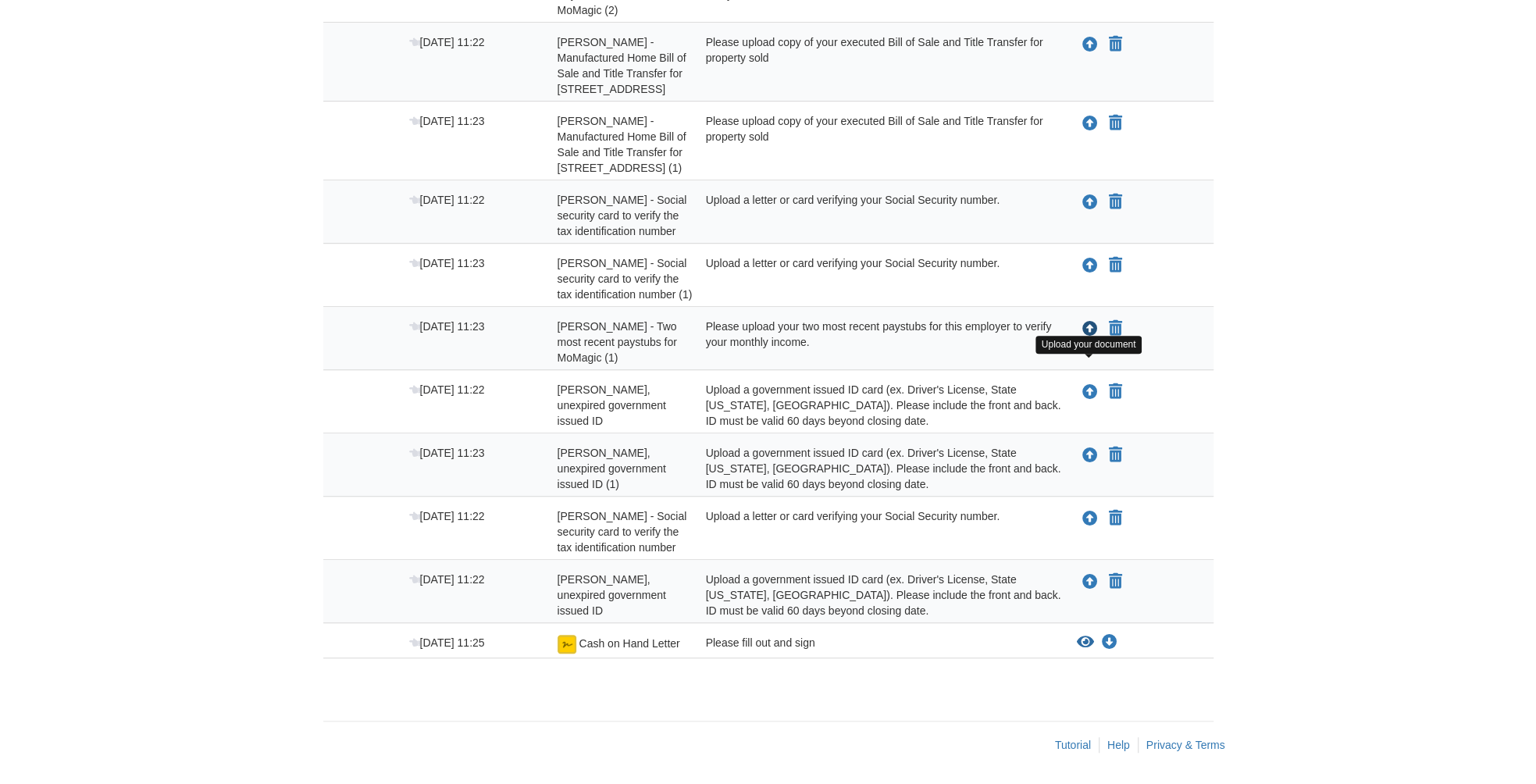
click at [1092, 321] on icon "Upload Angel Justiniano - Two most recent paystubs for MoMagic (1)" at bounding box center [1089, 329] width 16 height 16
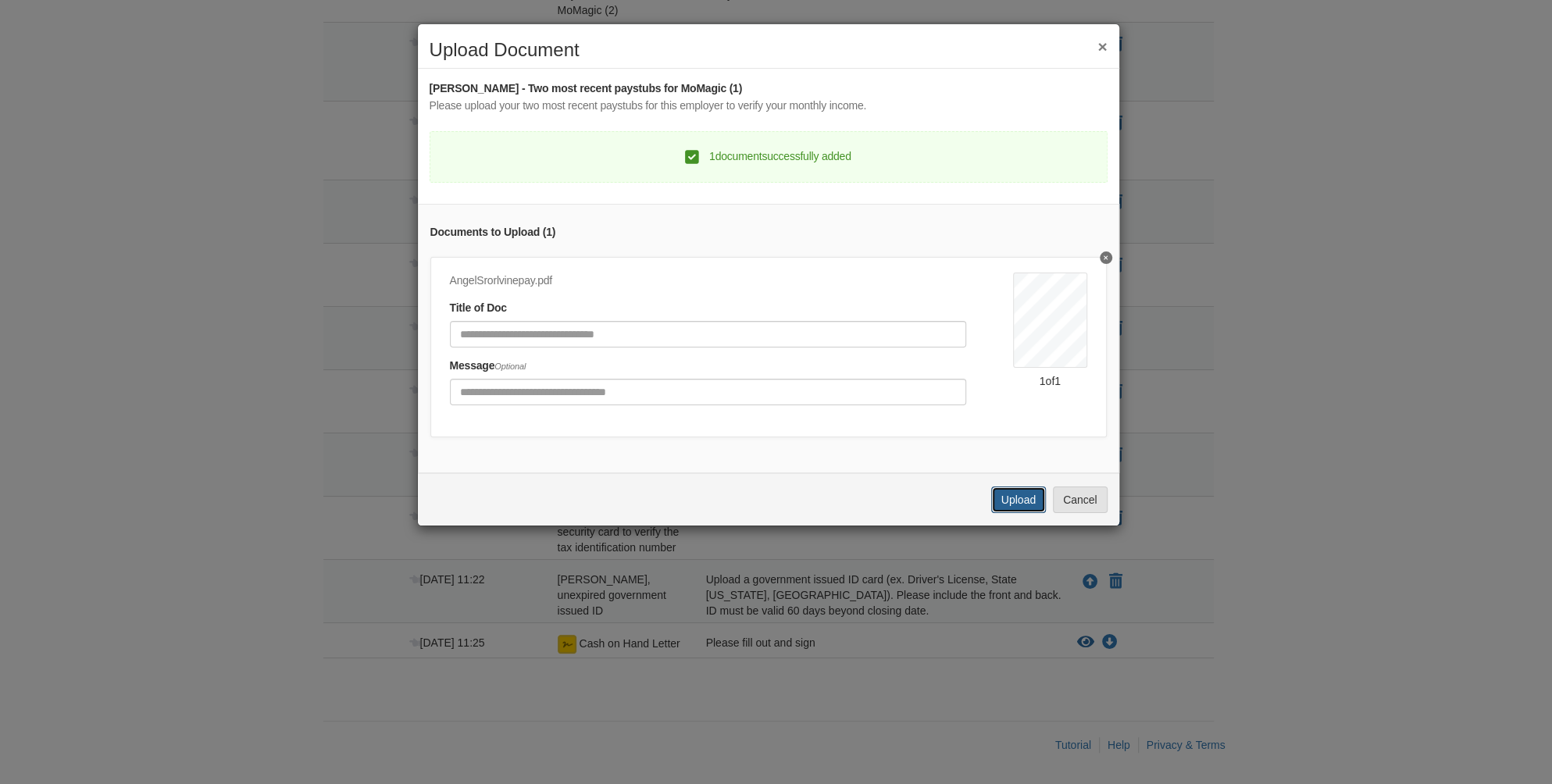
click at [1015, 513] on button "Upload" at bounding box center [1018, 499] width 55 height 26
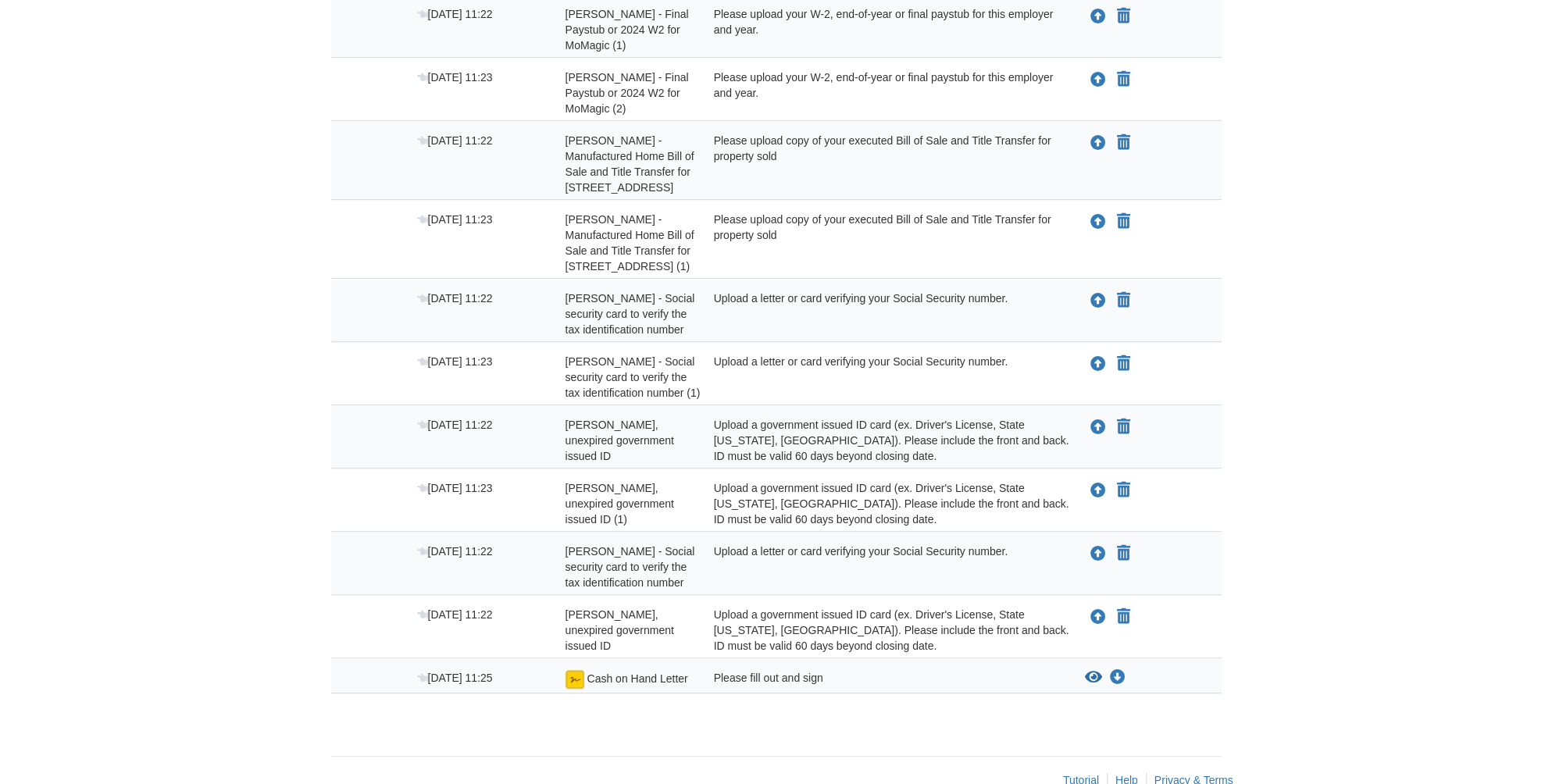
scroll to position [571, 0]
click at [1092, 310] on icon "Upload Angel Justiniano - Social security card to verify the tax identification…" at bounding box center [1090, 302] width 16 height 16
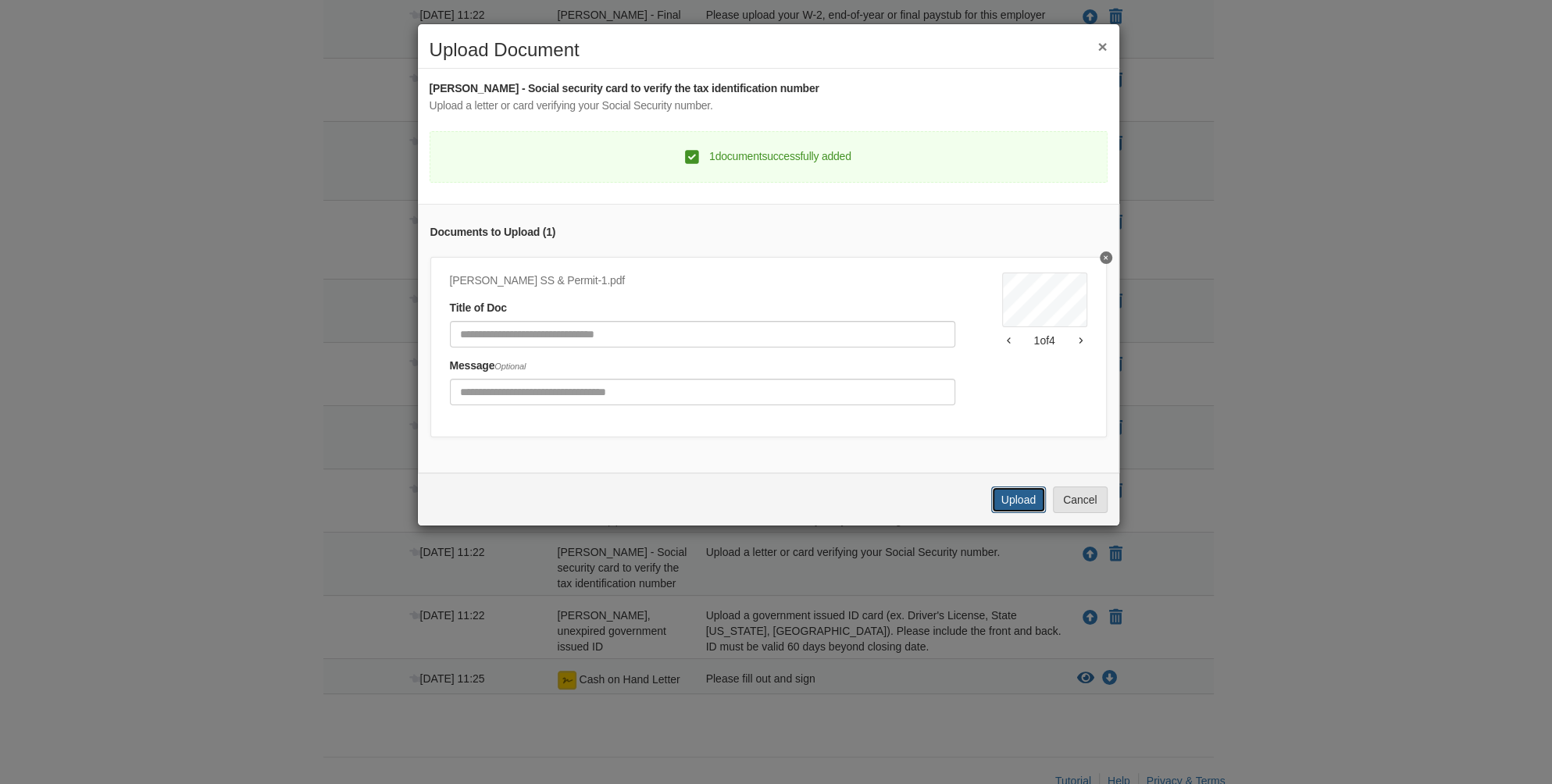
click at [1009, 506] on button "Upload" at bounding box center [1018, 499] width 55 height 26
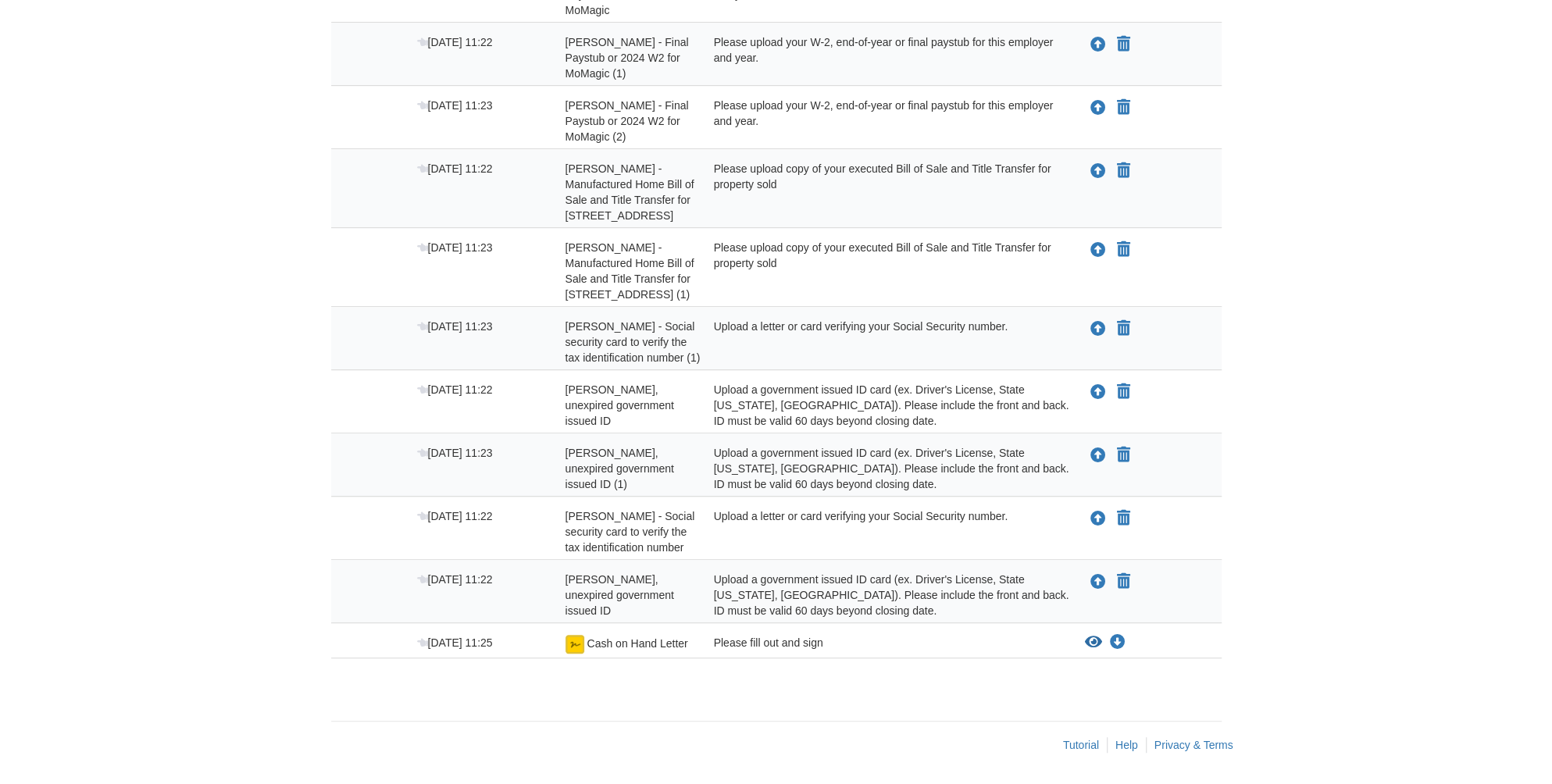
scroll to position [598, 0]
click at [1086, 384] on icon "Upload Angel Justiniano - Valid, unexpired government issued ID" at bounding box center [1090, 392] width 16 height 16
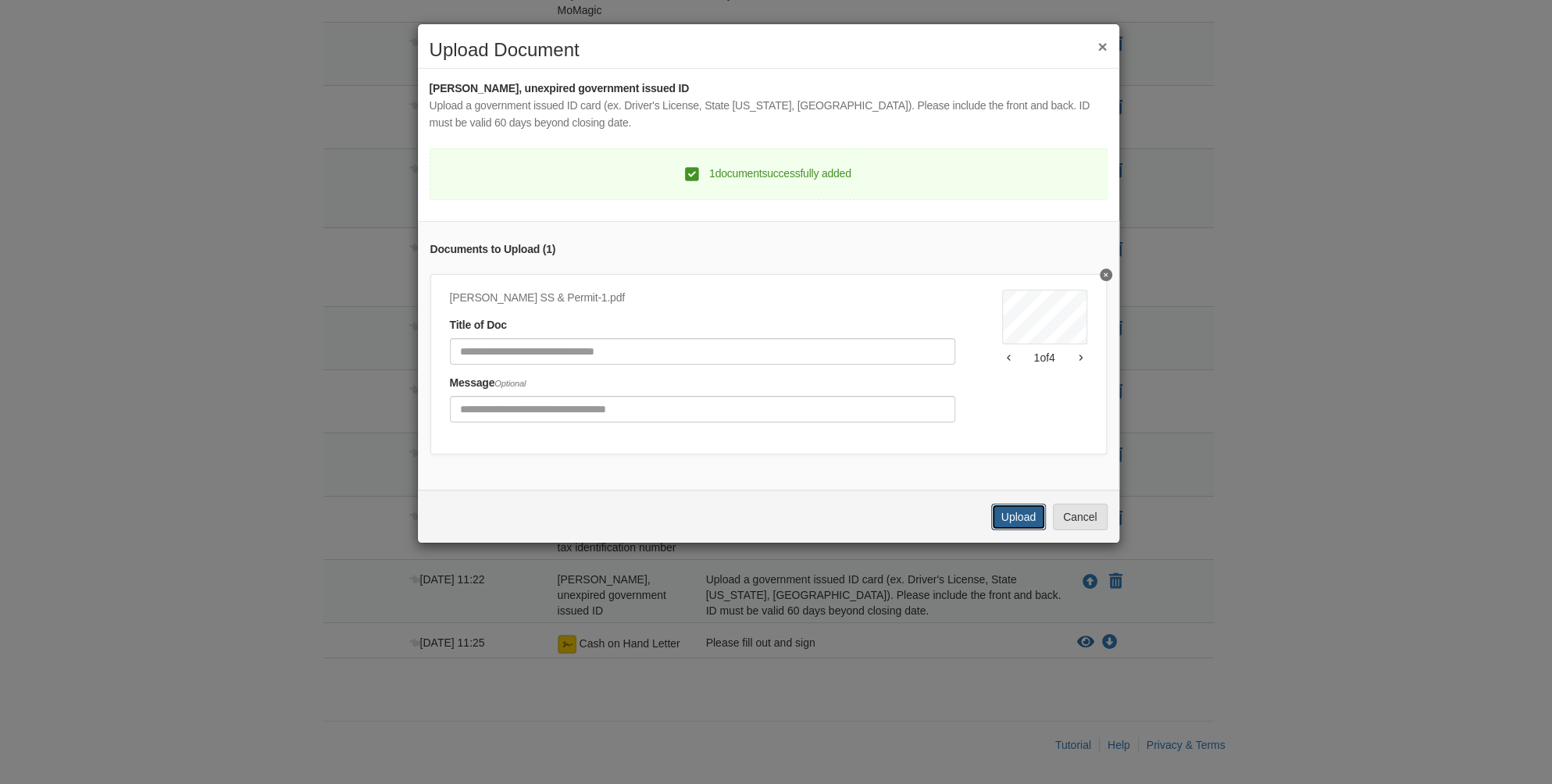
click at [1019, 525] on button "Upload" at bounding box center [1018, 516] width 55 height 26
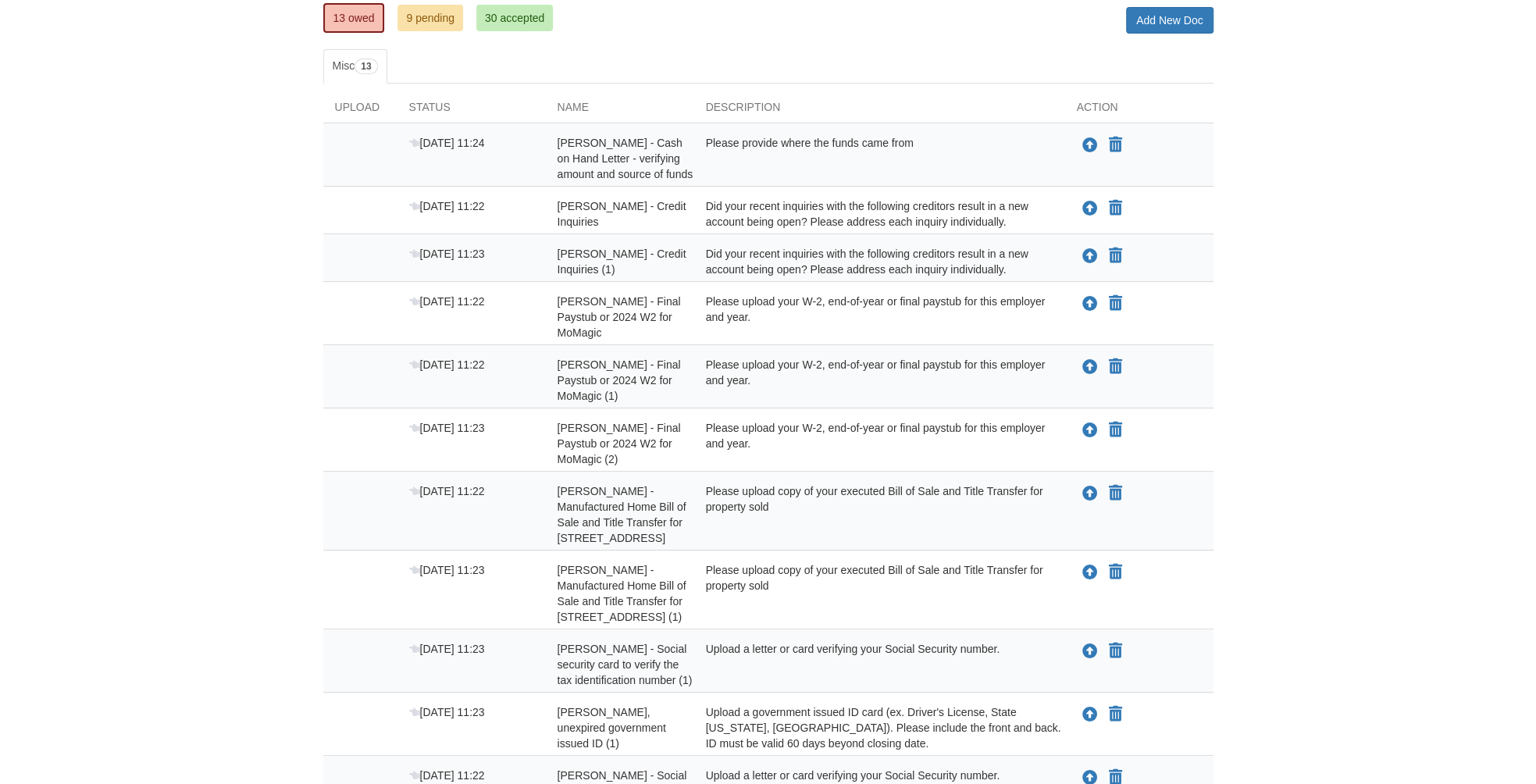
scroll to position [216, 0]
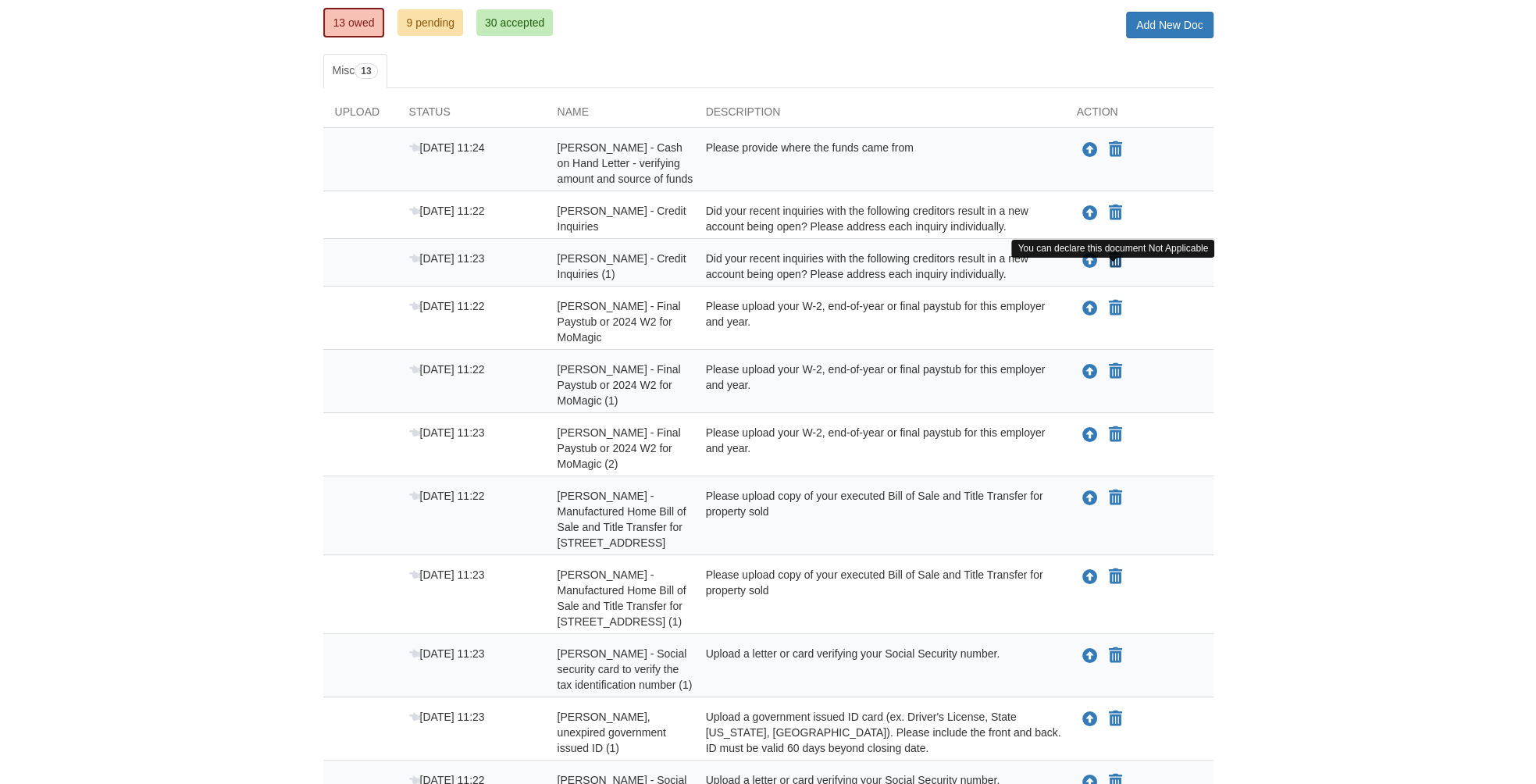
click at [1116, 269] on icon "Declare Angel Justiniano - Credit Inquiries (1) not applicable" at bounding box center [1115, 260] width 13 height 16
type input "**********"
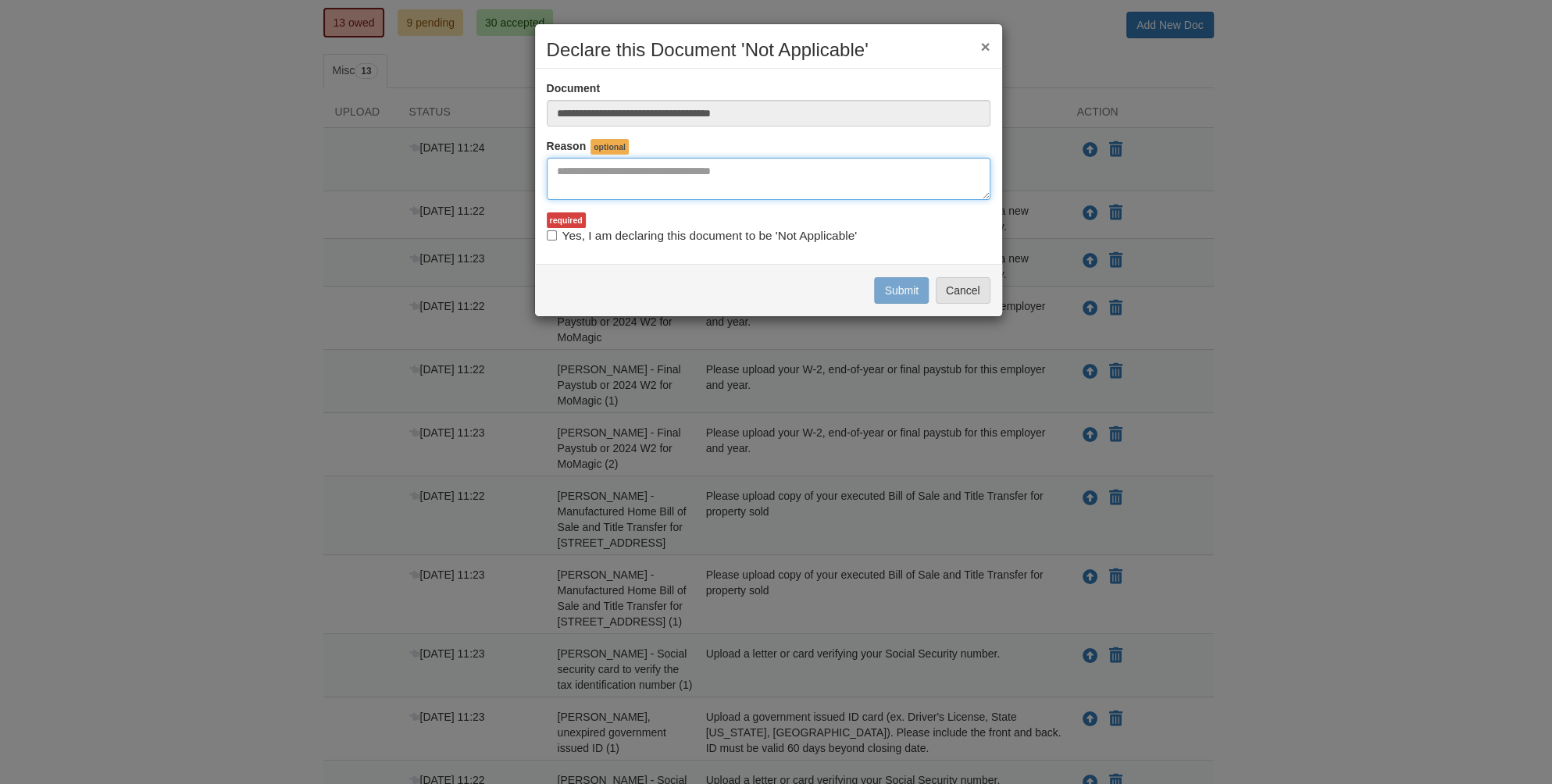
click at [583, 166] on textarea "Reasons Why" at bounding box center [768, 178] width 444 height 42
type textarea "**********"
click at [916, 293] on button "Submit" at bounding box center [901, 290] width 55 height 26
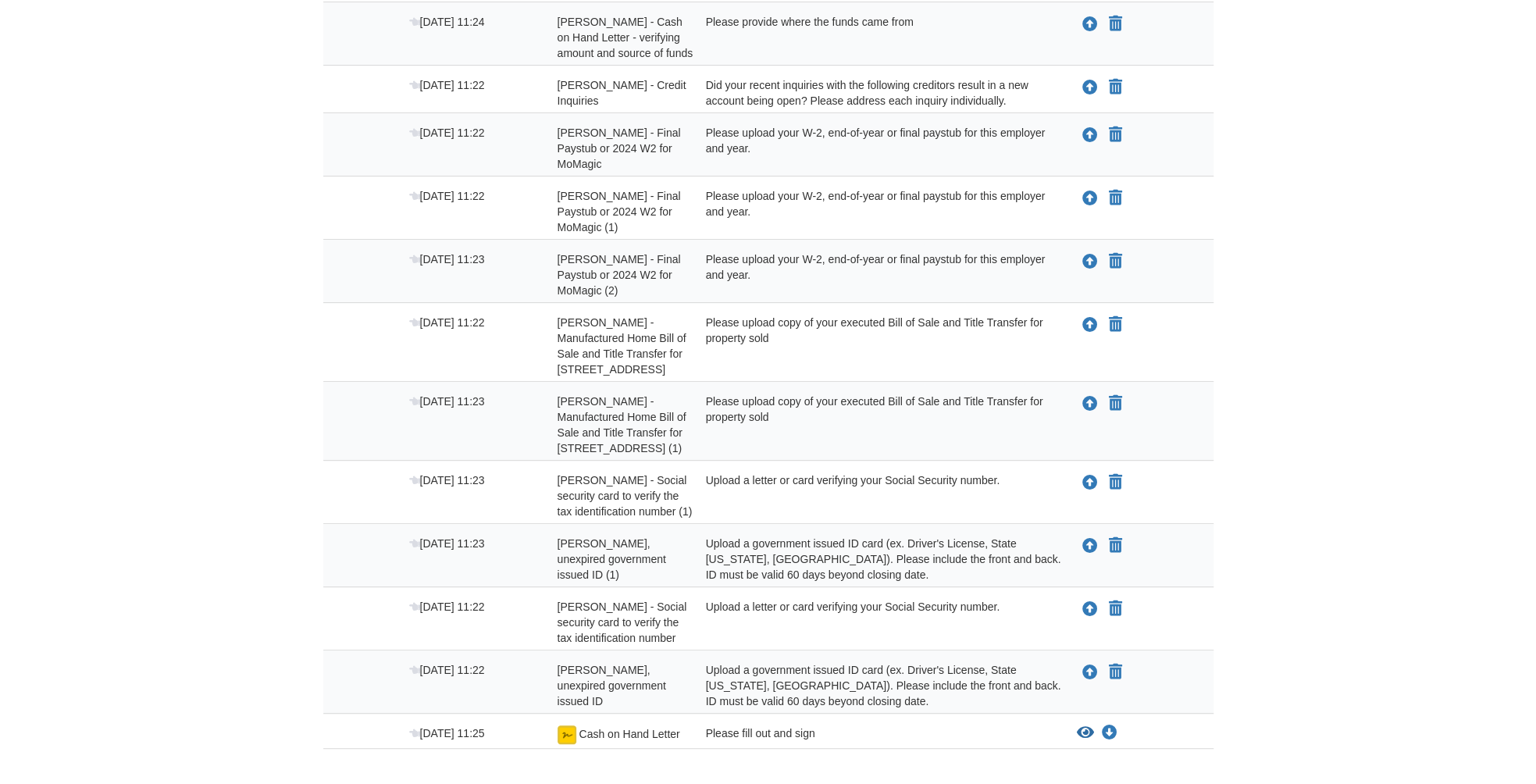
scroll to position [489, 0]
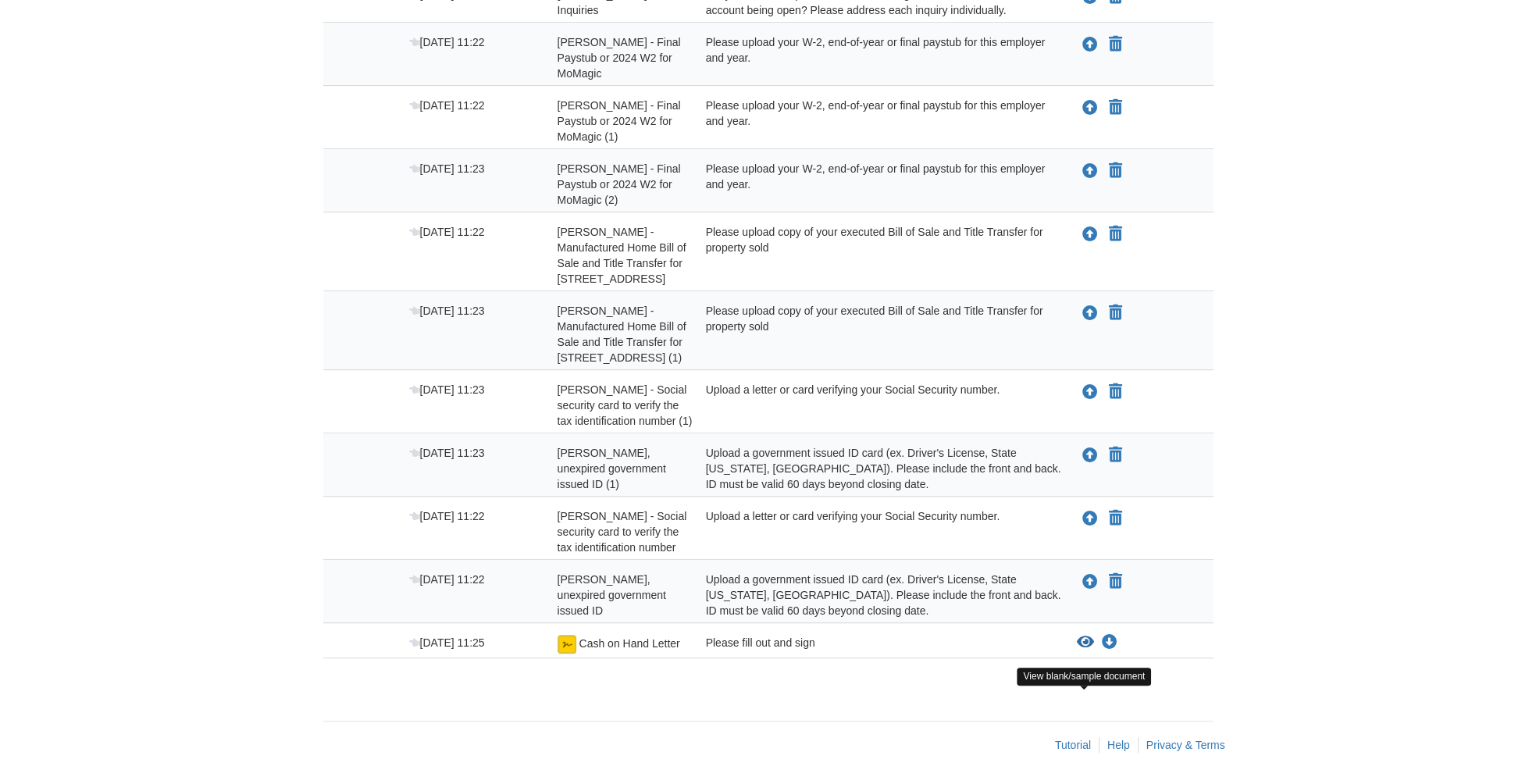
click at [1088, 644] on icon "View Cash on Hand Letter" at bounding box center [1085, 643] width 17 height 16
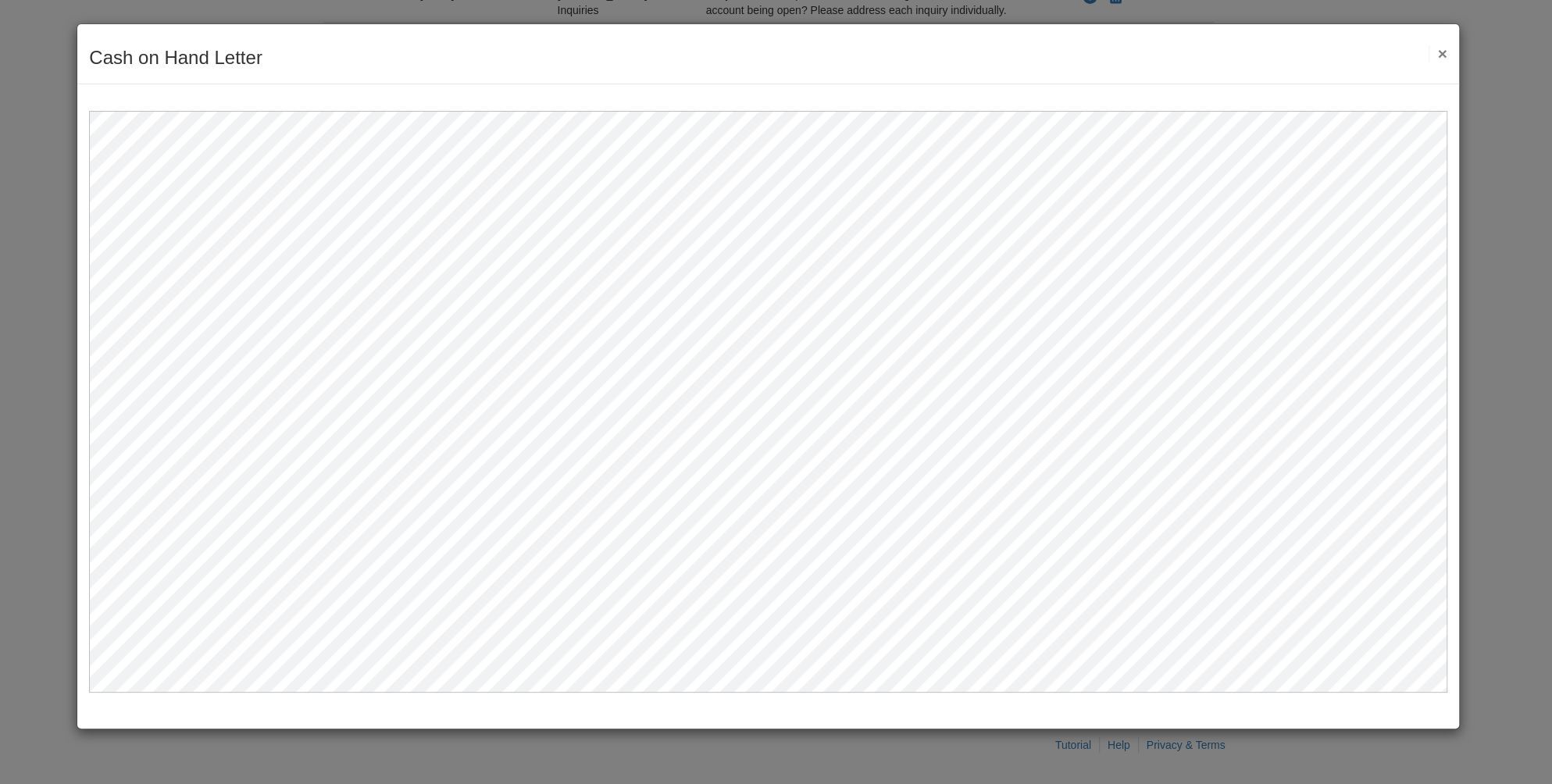
click at [1445, 53] on button "×" at bounding box center [1437, 53] width 18 height 16
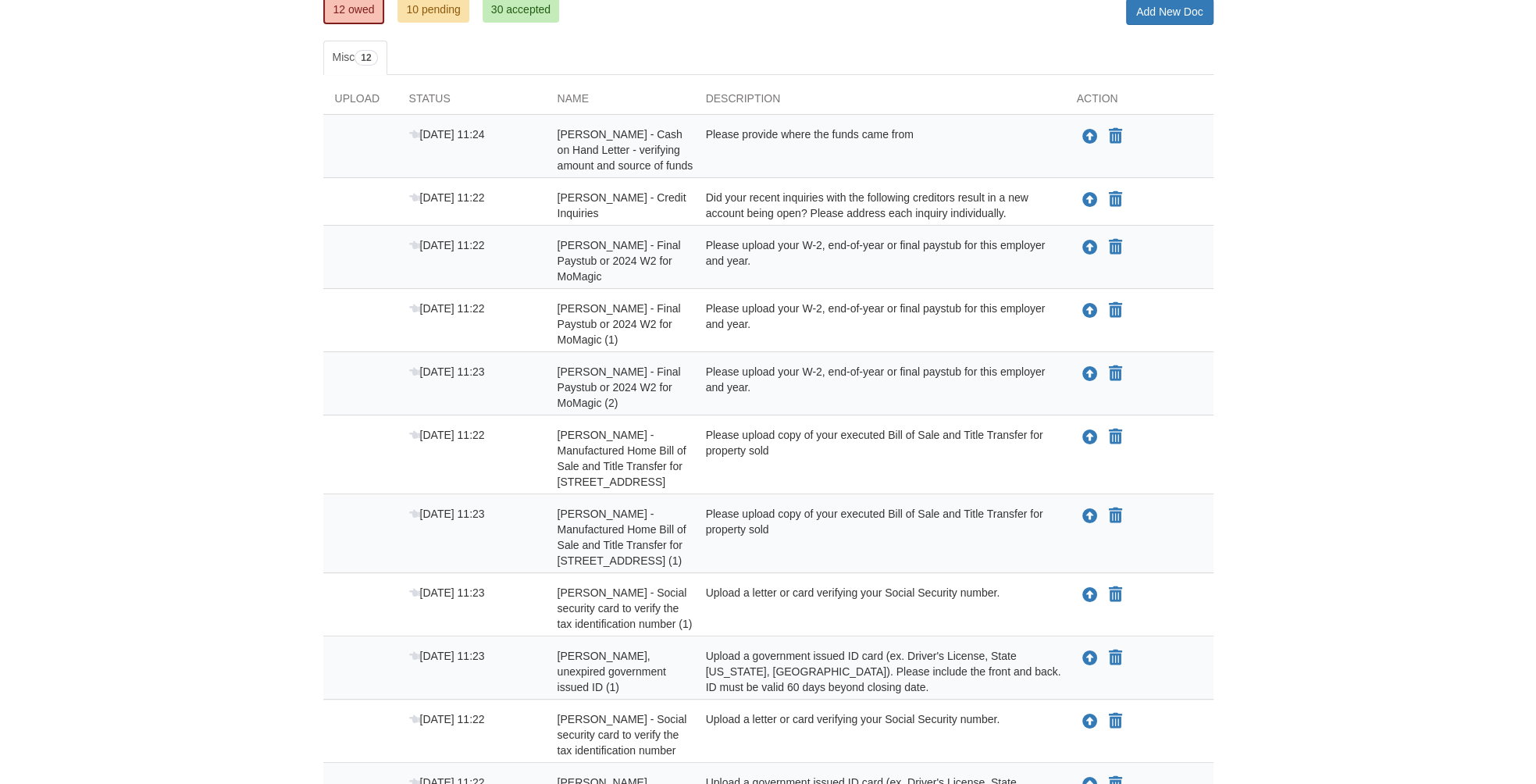
scroll to position [0, 0]
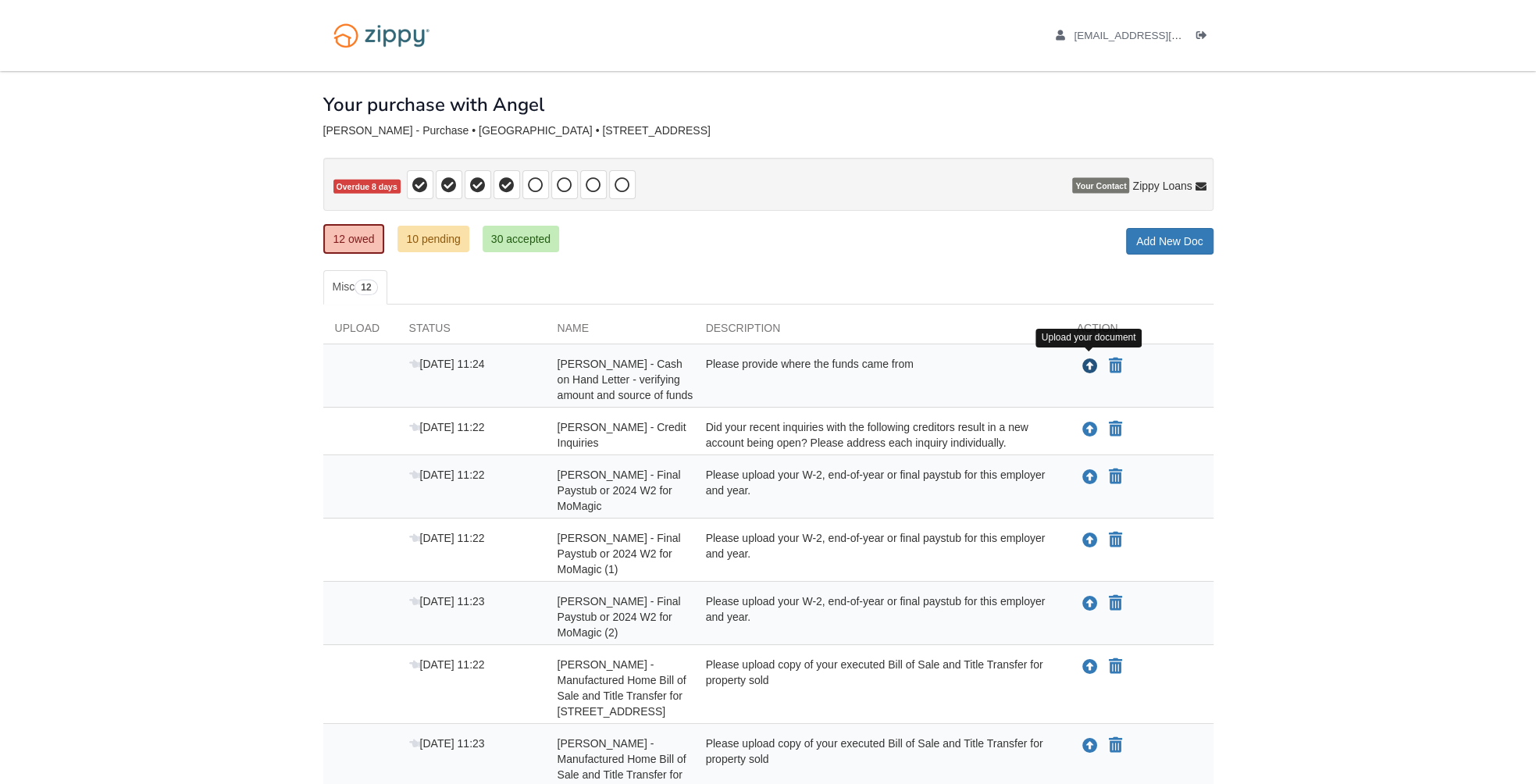
click at [1090, 362] on icon "Upload Angel Justiniano - Cash on Hand Letter - verifying amount and source of …" at bounding box center [1089, 367] width 16 height 16
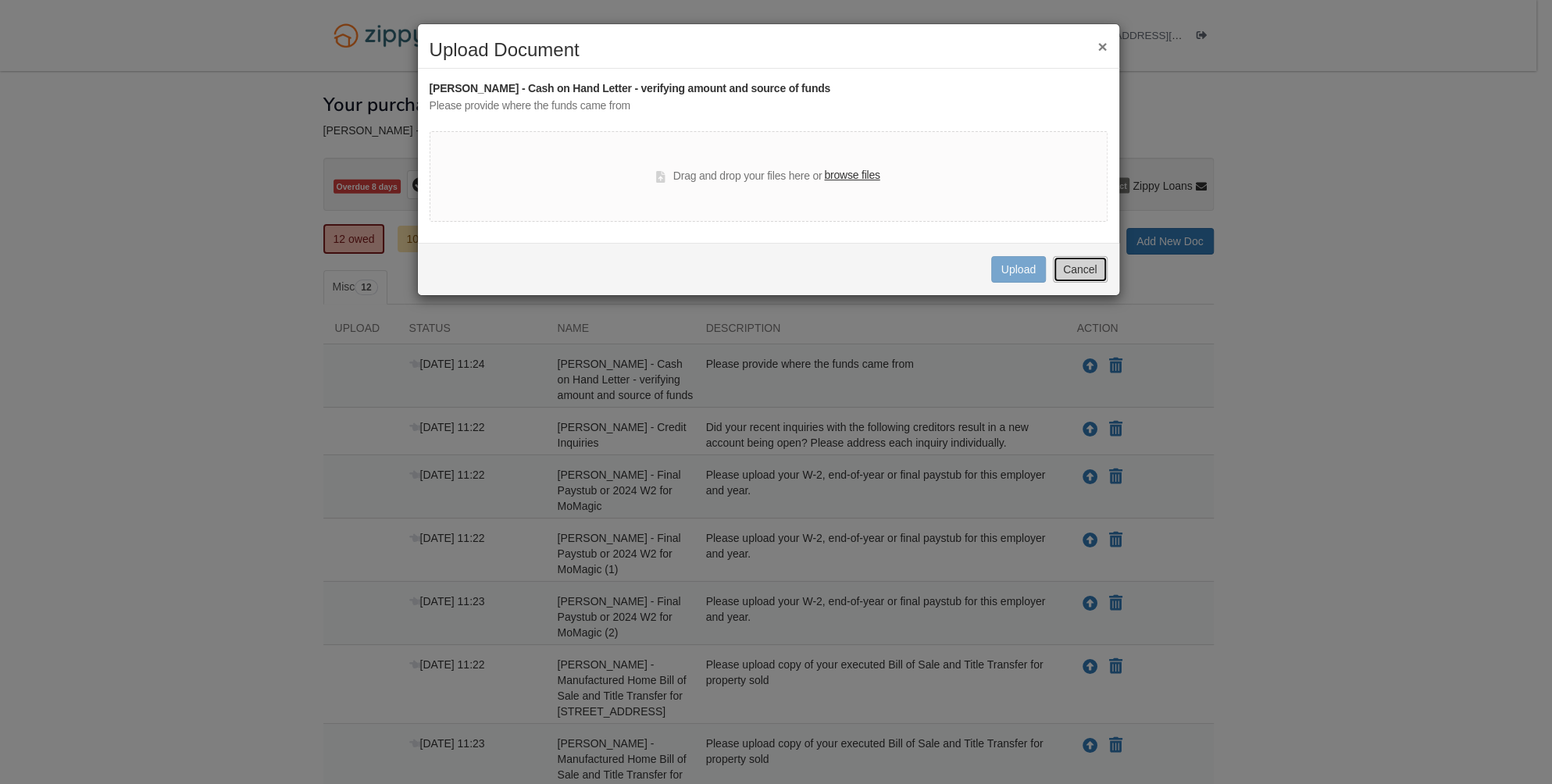
click at [1062, 262] on button "Cancel" at bounding box center [1081, 270] width 55 height 26
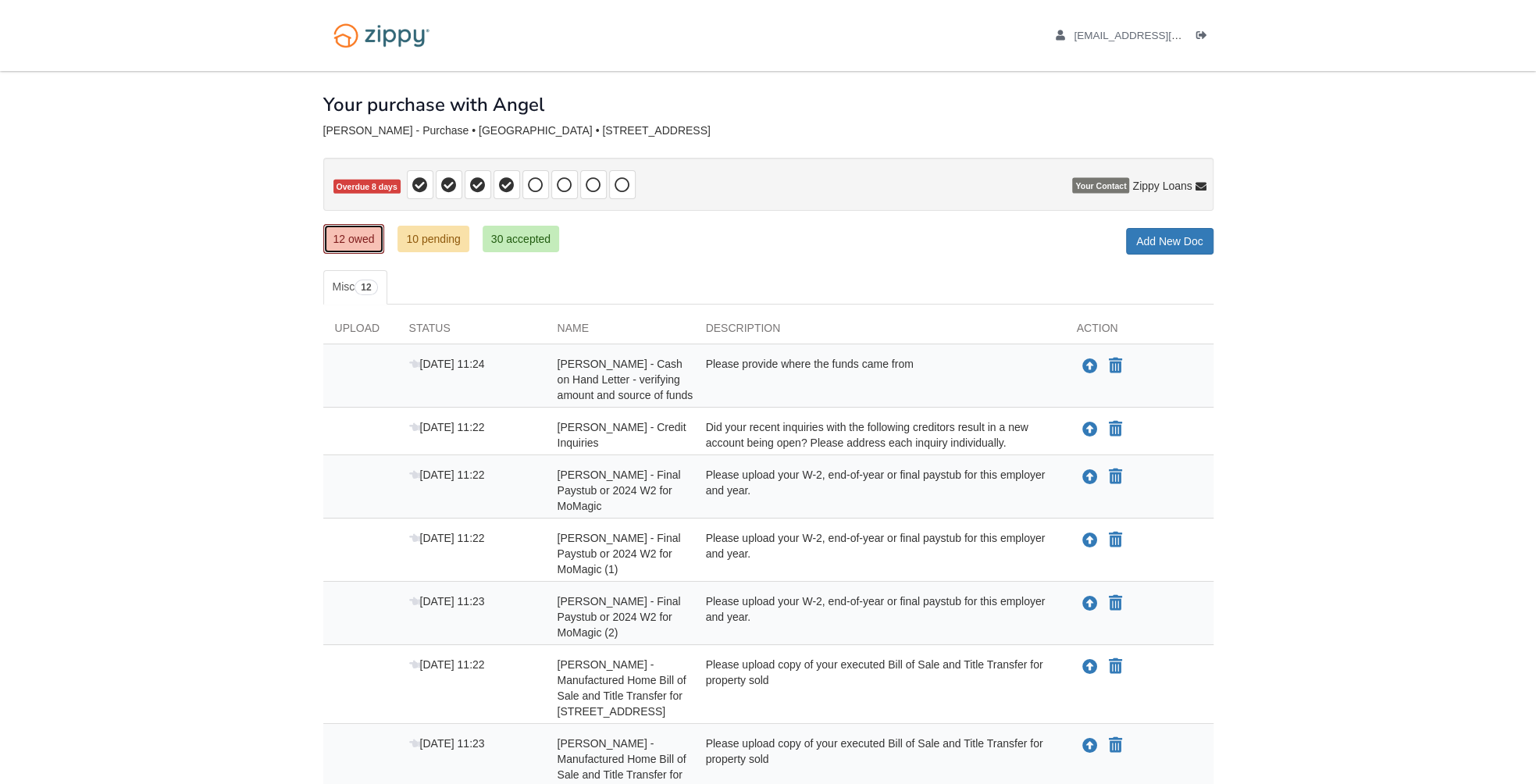
click at [357, 243] on link "12 owed" at bounding box center [353, 238] width 61 height 29
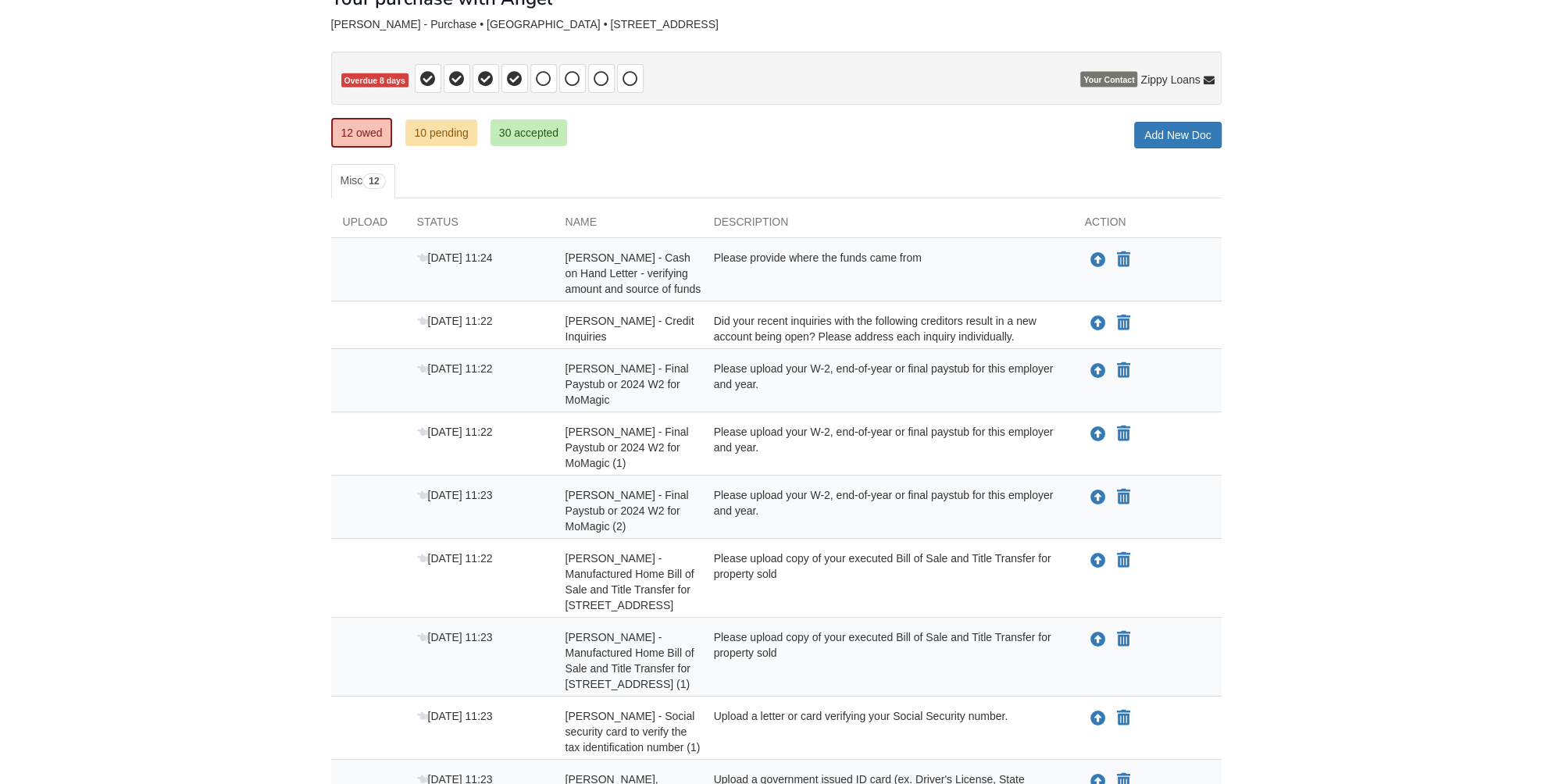
scroll to position [203, 0]
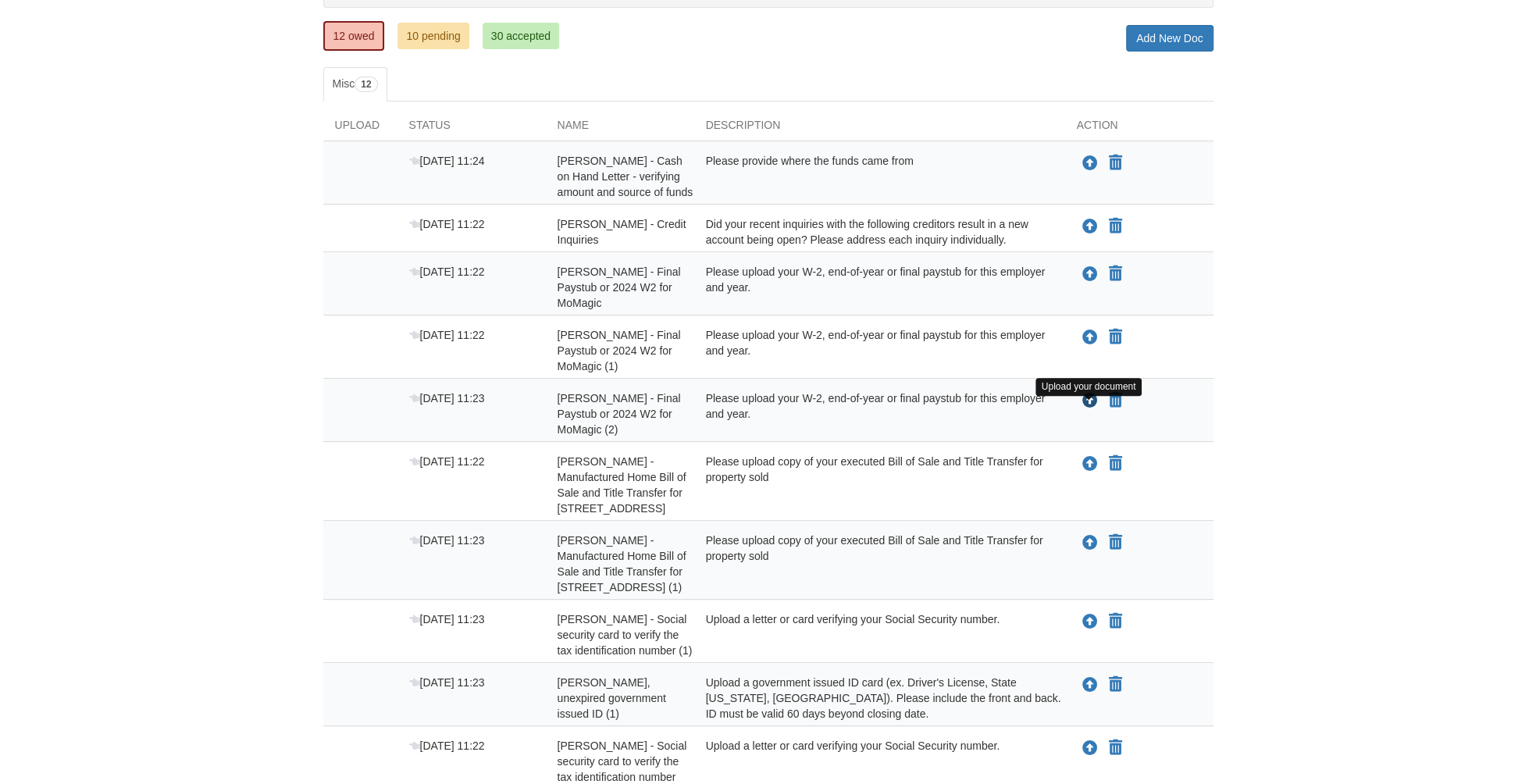
click at [1089, 409] on icon "Upload Angel Justiniano - Final Paystub or 2024 W2 for MoMagic (2)" at bounding box center [1089, 401] width 16 height 16
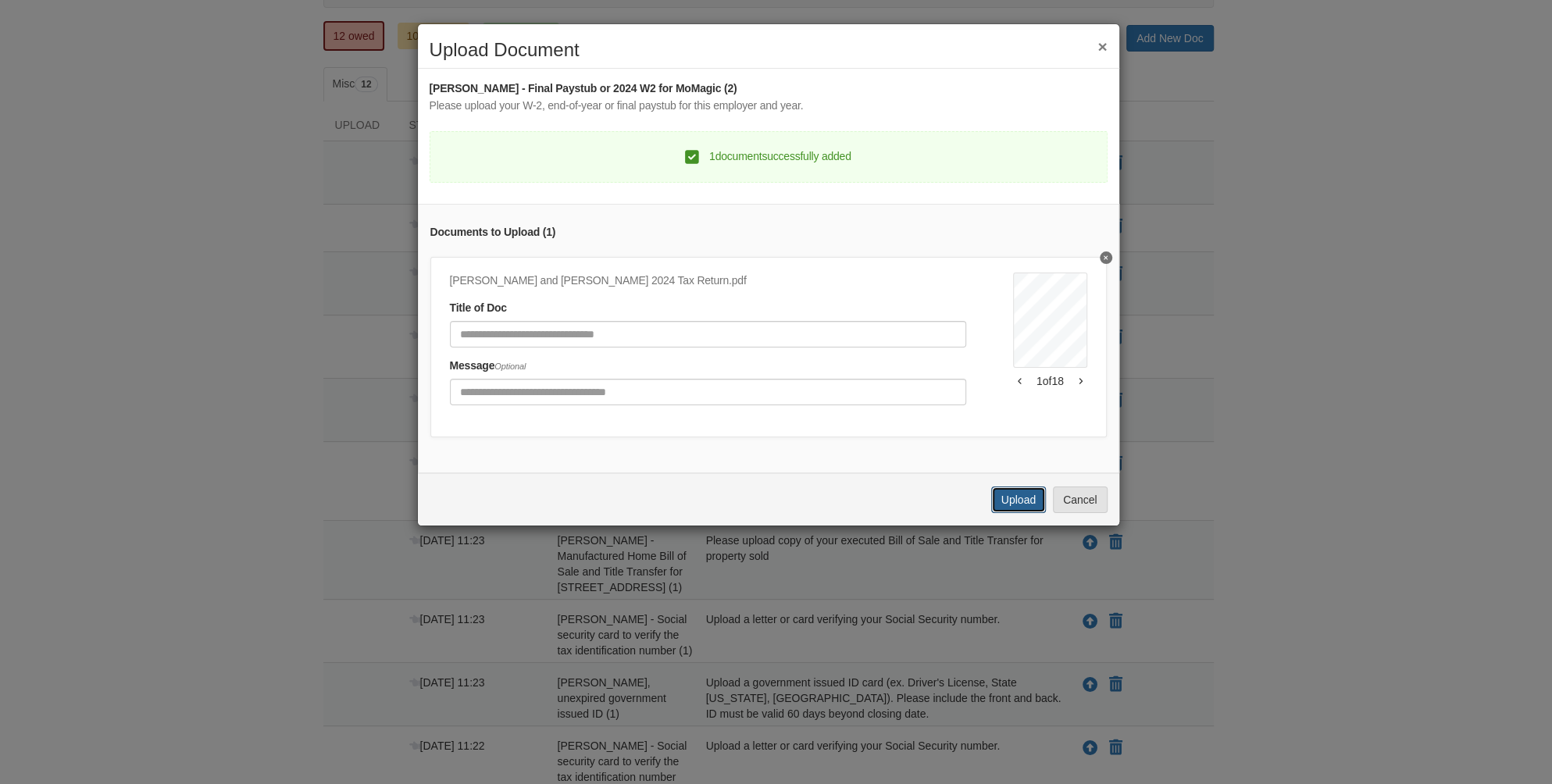
click at [1015, 510] on button "Upload" at bounding box center [1018, 499] width 55 height 26
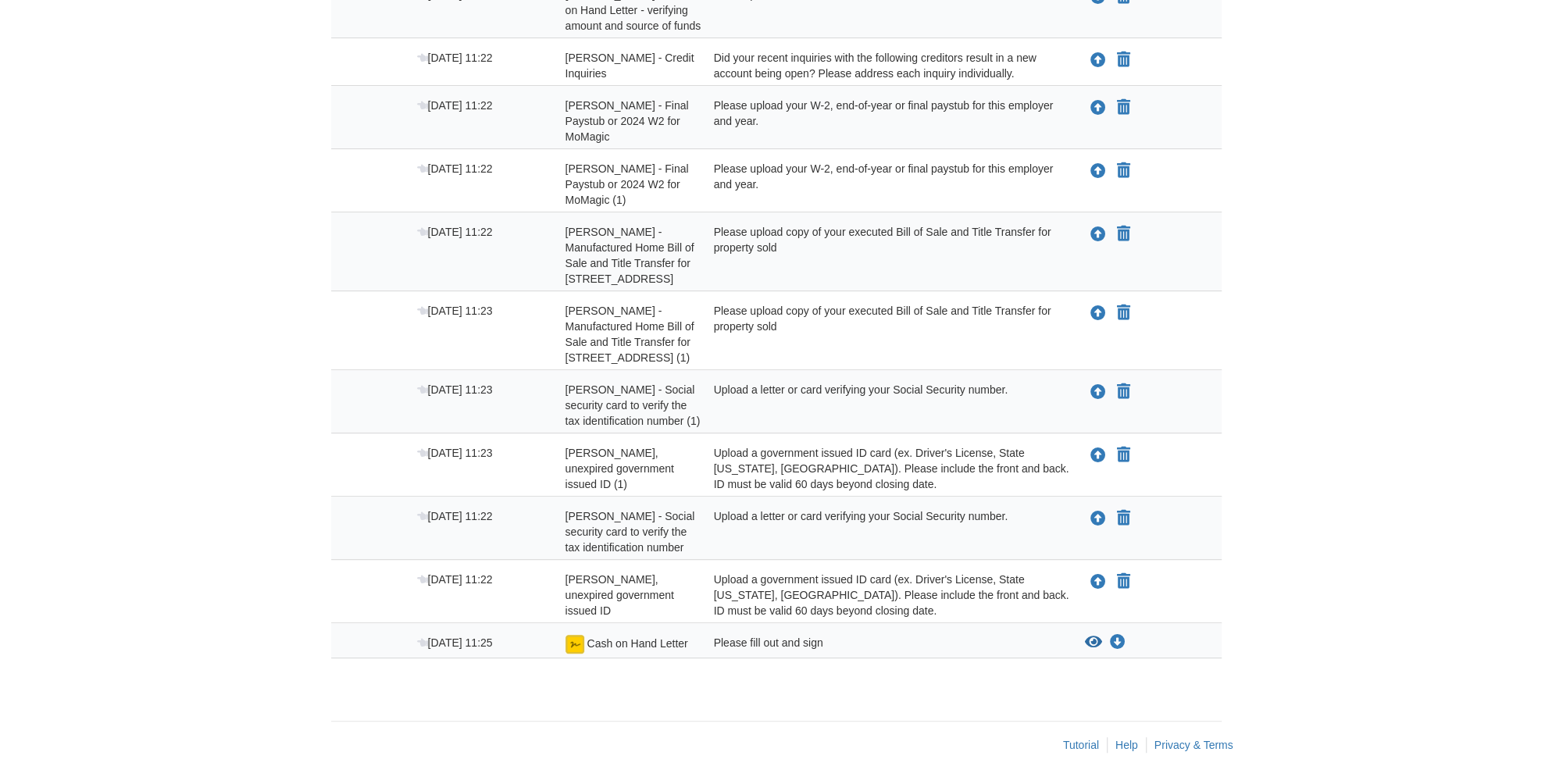
scroll to position [426, 0]
click at [1093, 384] on icon "Upload Angel Justiniano - Social security card to verify the tax identification…" at bounding box center [1090, 392] width 16 height 16
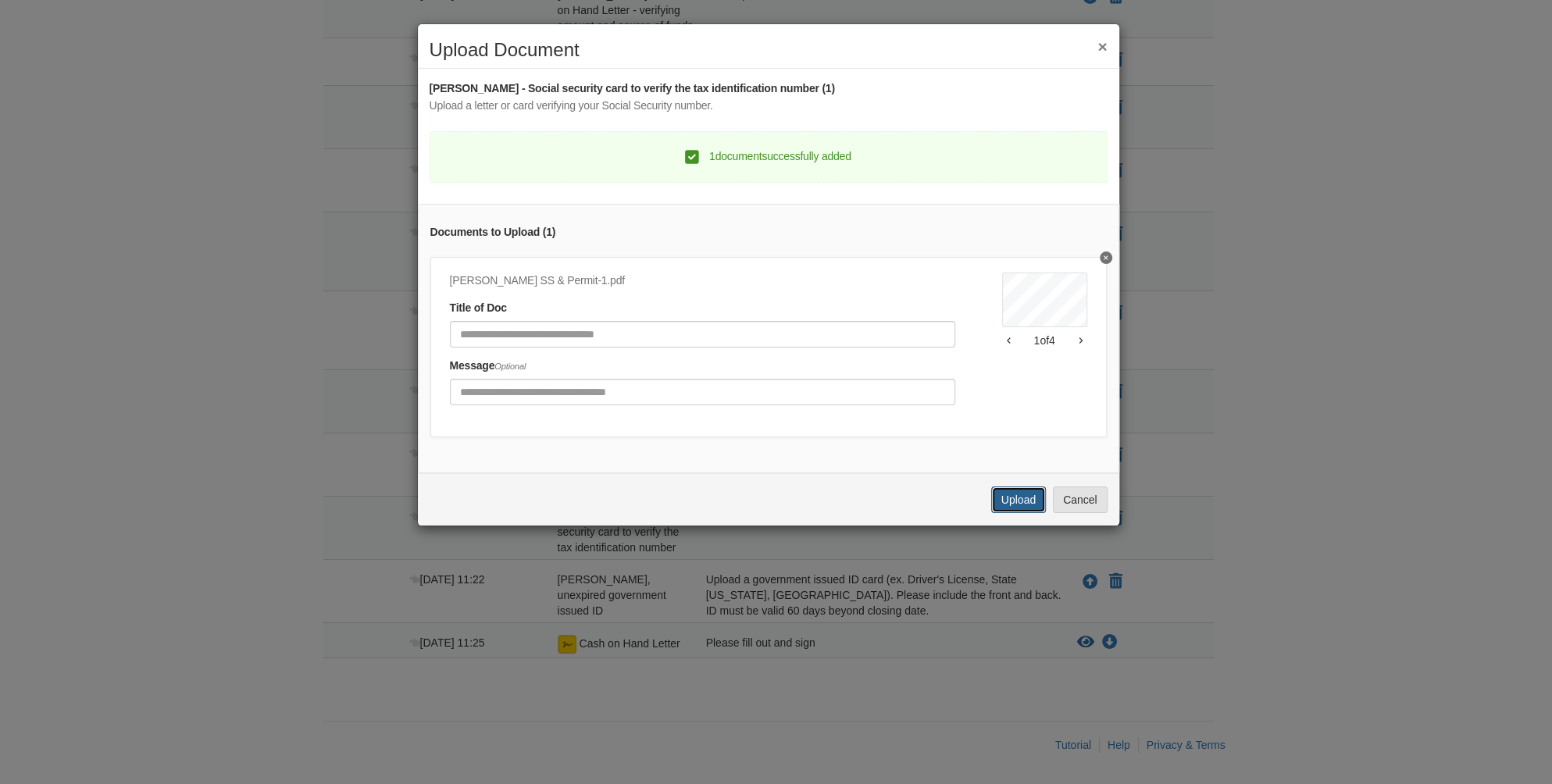
click at [1010, 512] on button "Upload" at bounding box center [1018, 499] width 55 height 26
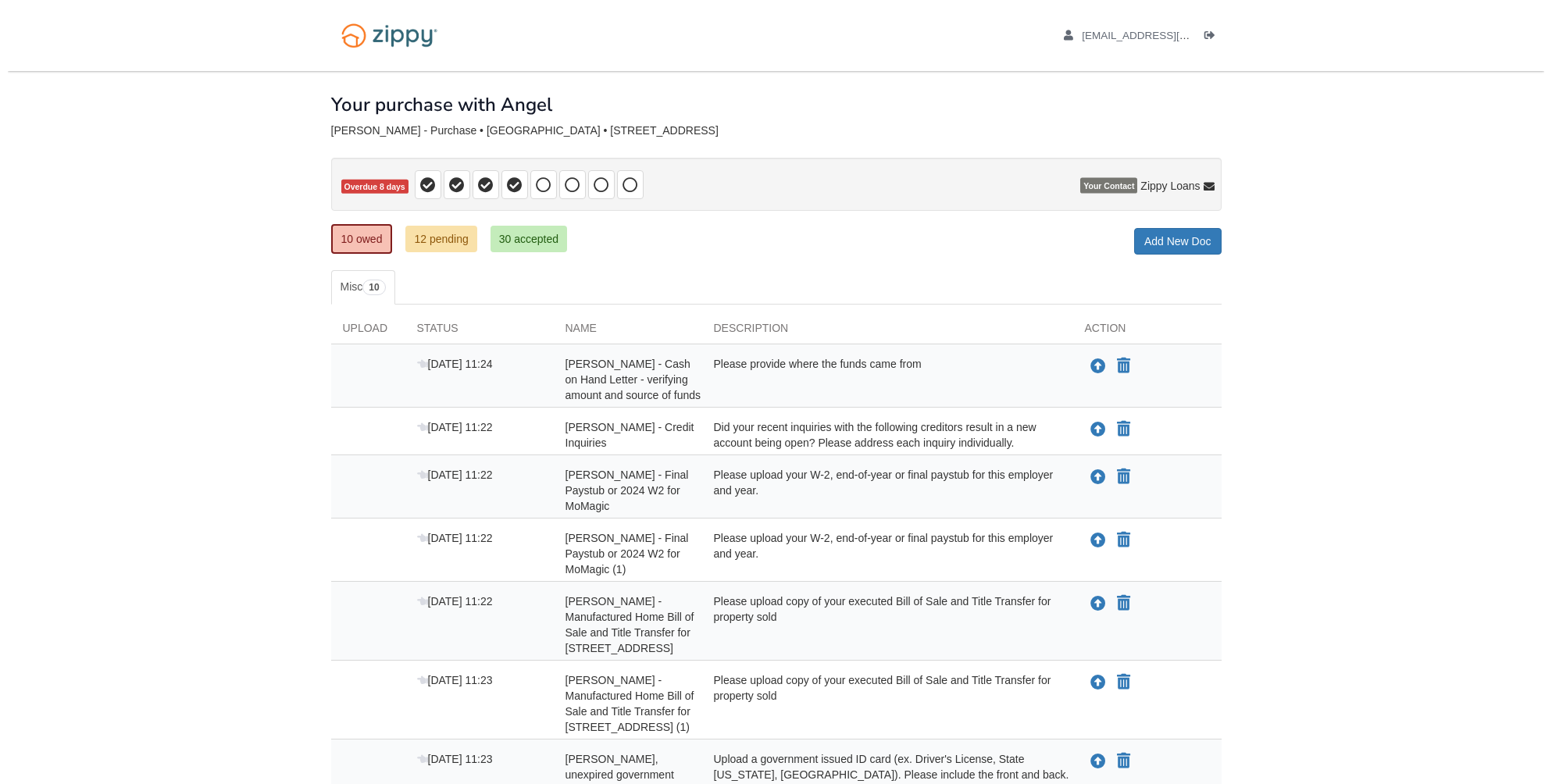
scroll to position [362, 0]
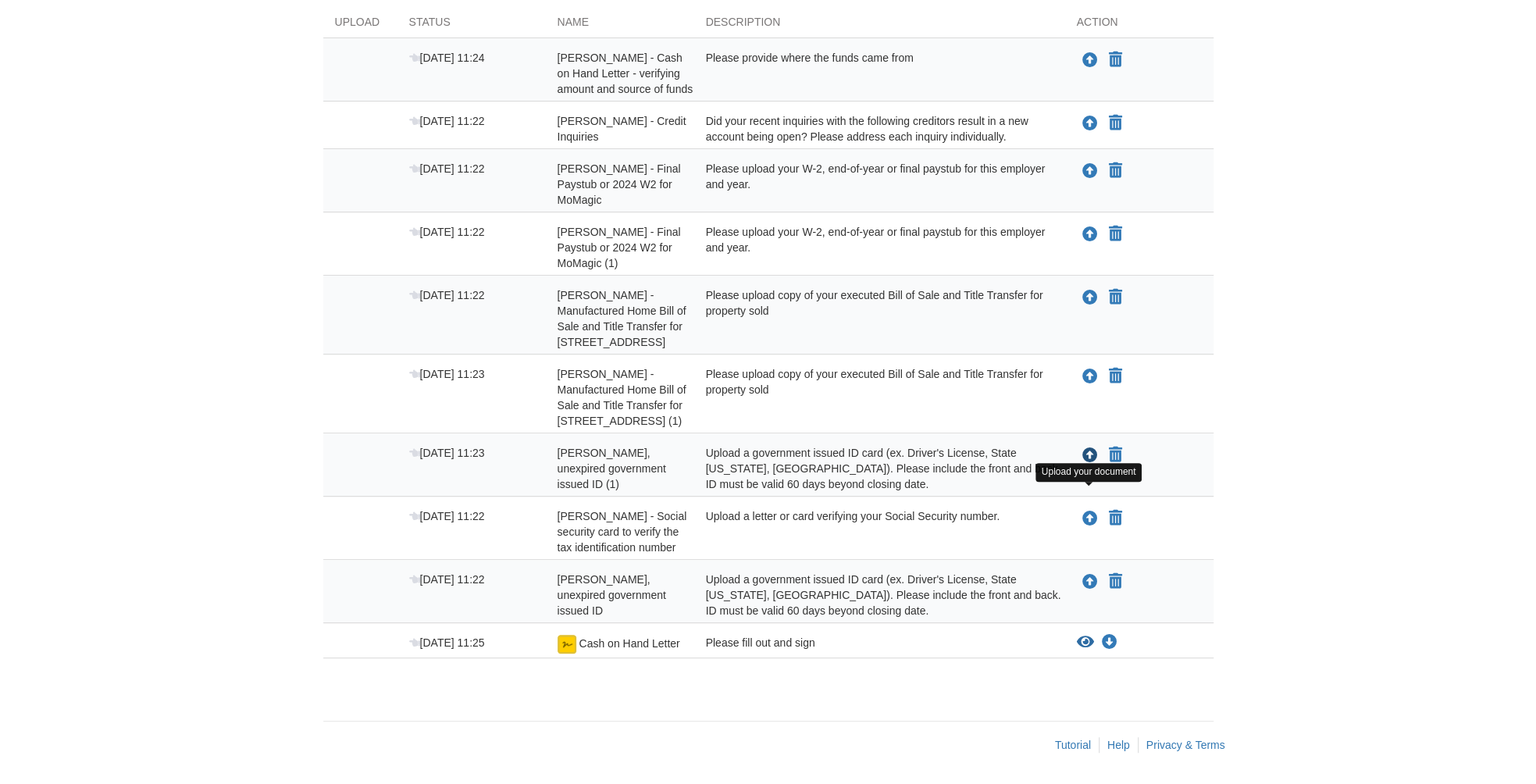
click at [1089, 449] on icon "Upload Angel Justiniano - Valid, unexpired government issued ID (1)" at bounding box center [1089, 456] width 16 height 16
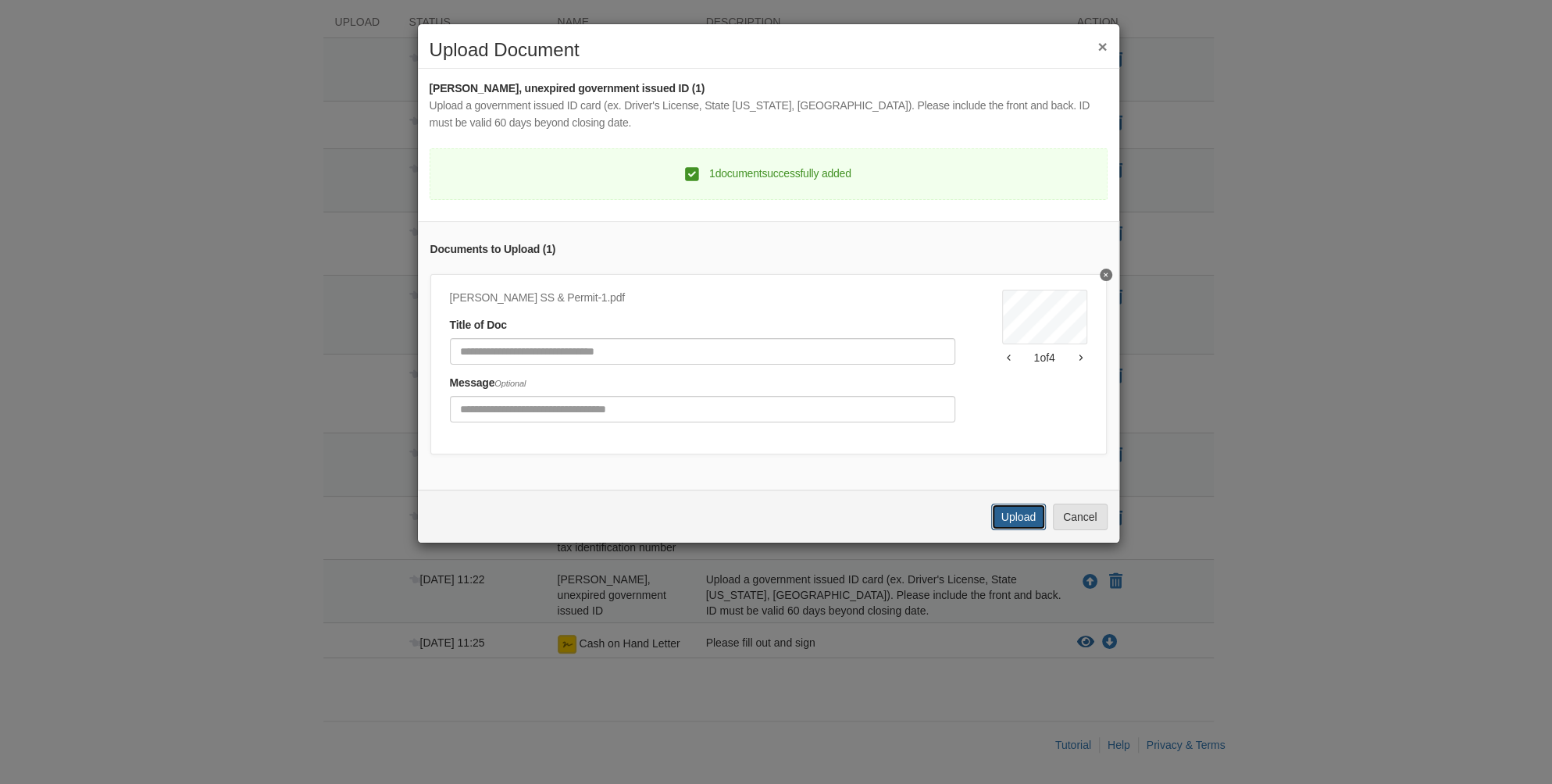
click at [1024, 531] on button "Upload" at bounding box center [1018, 516] width 55 height 26
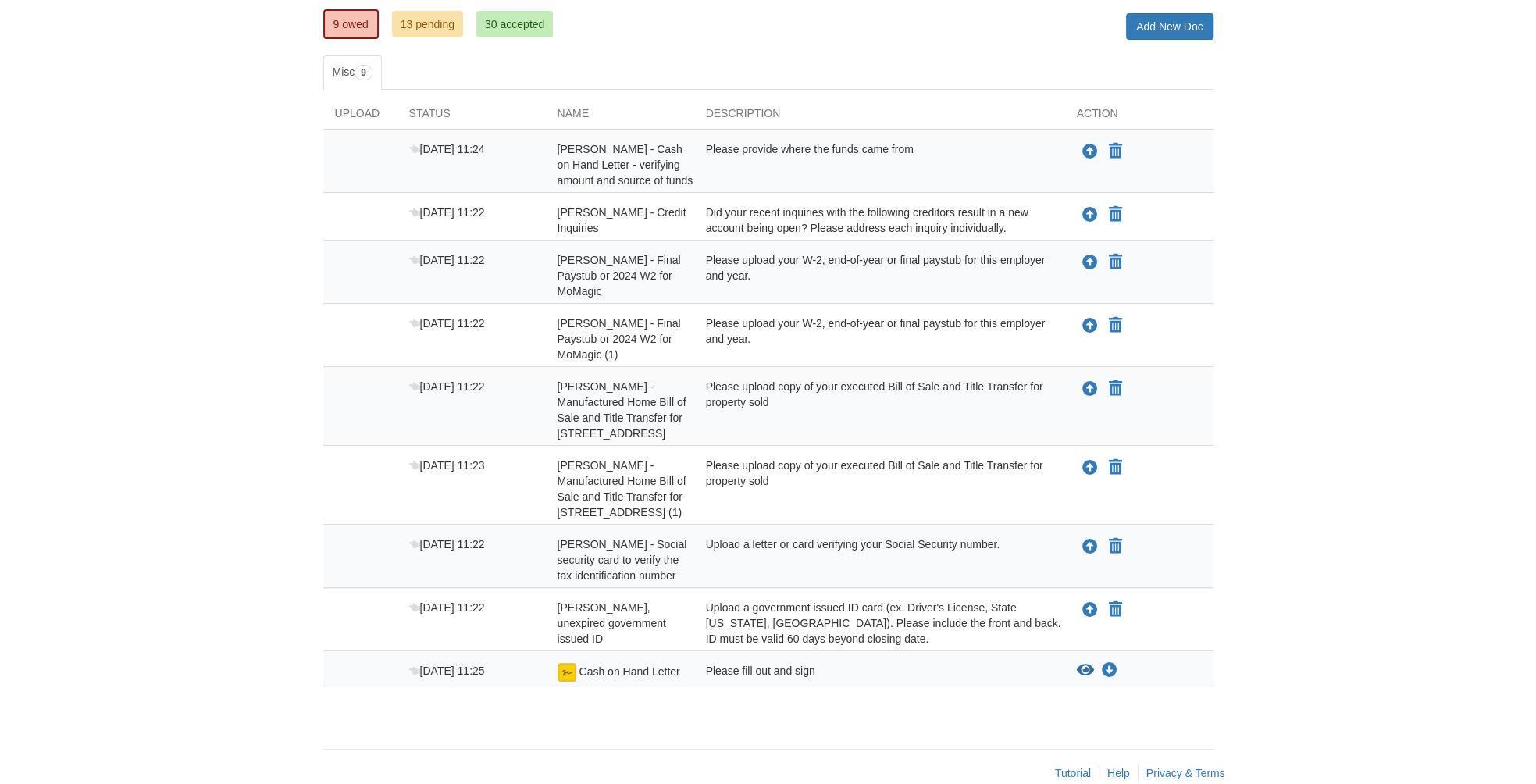
scroll to position [234, 0]
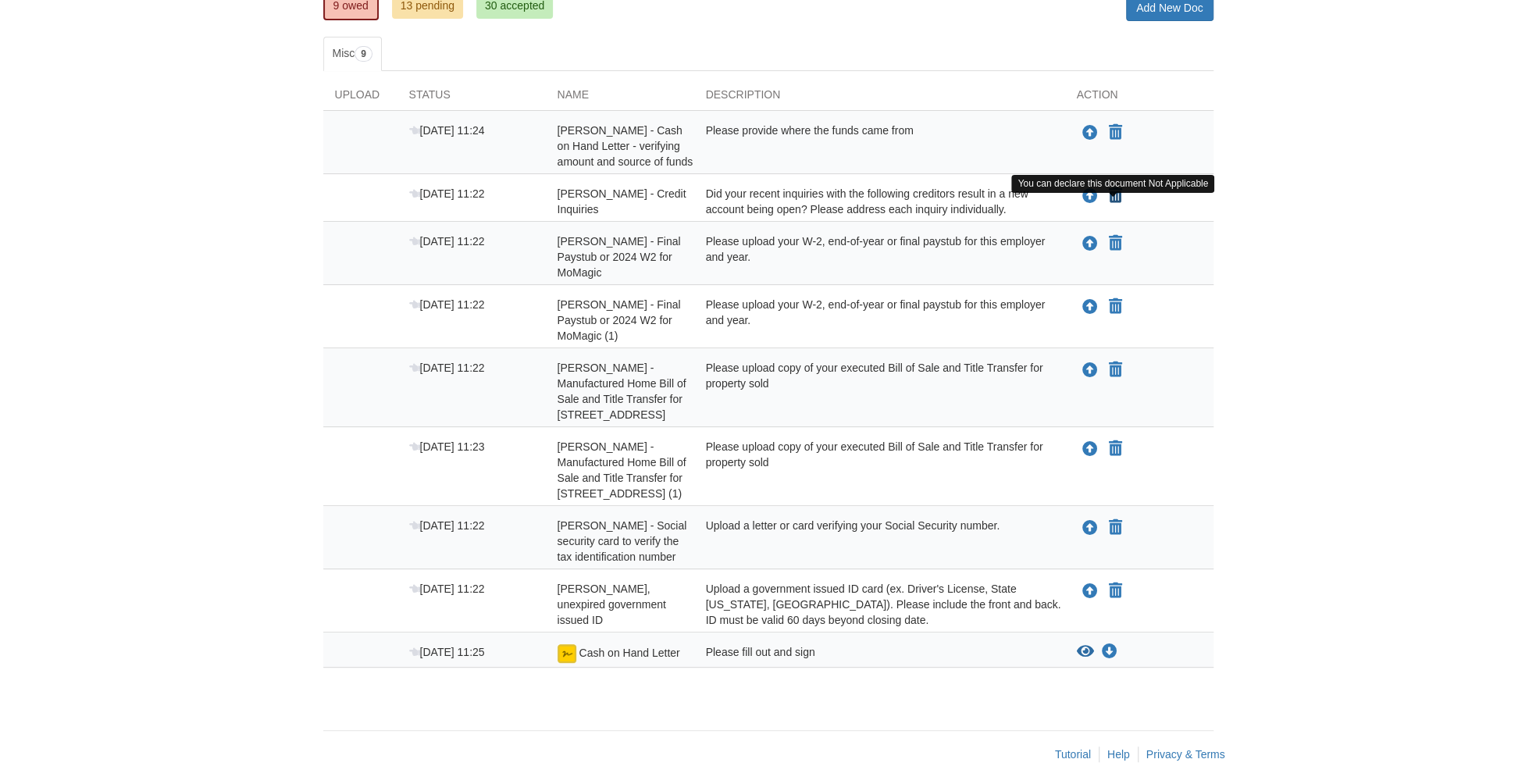
click at [1110, 204] on icon "Declare Angel Justiniano - Credit Inquiries not applicable" at bounding box center [1115, 196] width 13 height 16
type input "**********"
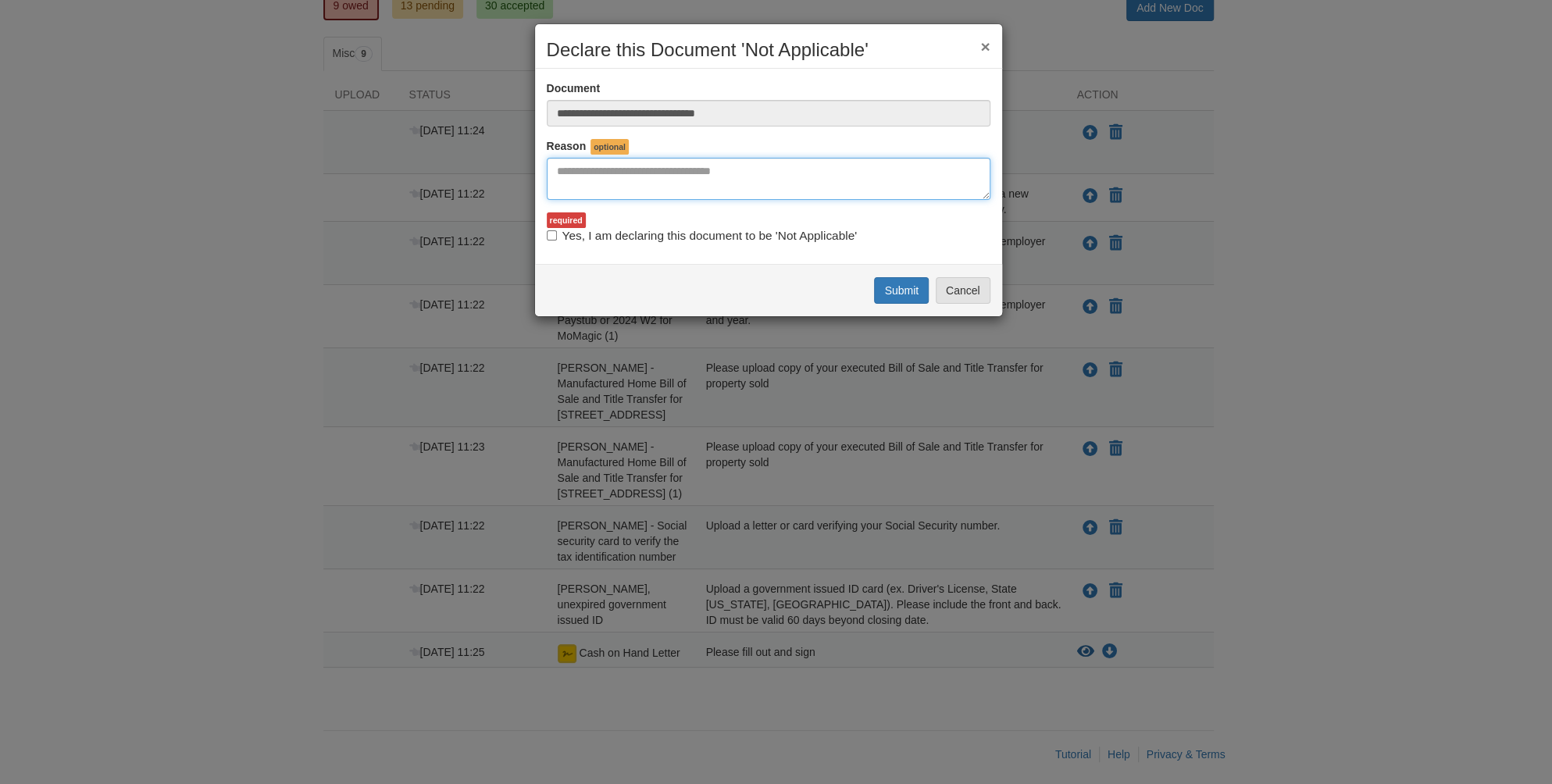
click at [583, 188] on textarea "Reasons Why" at bounding box center [768, 178] width 444 height 42
type textarea "**********"
click at [897, 285] on button "Submit" at bounding box center [901, 290] width 55 height 26
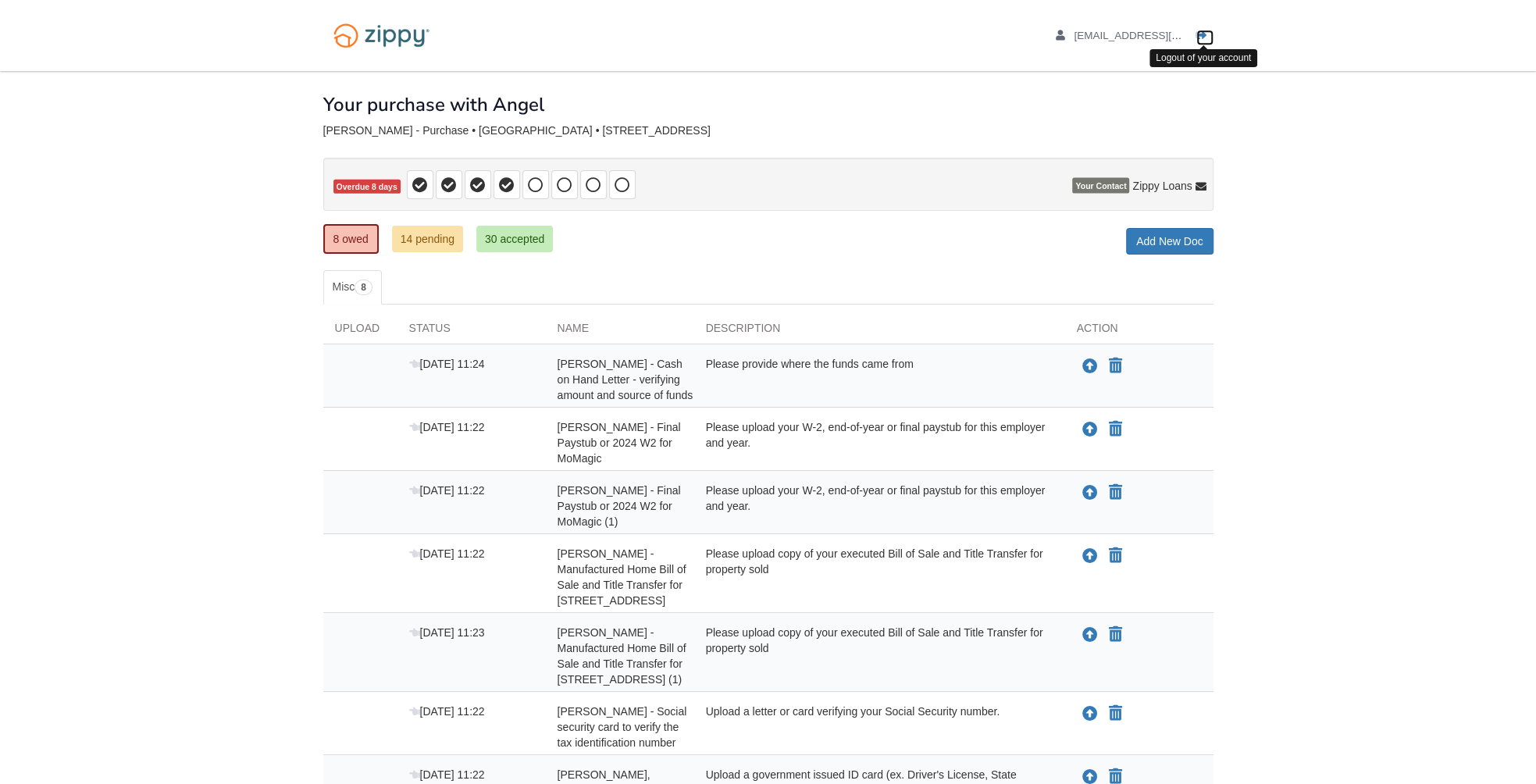
click at [1204, 31] on icon "Log out" at bounding box center [1201, 36] width 11 height 11
